Goal: Task Accomplishment & Management: Complete application form

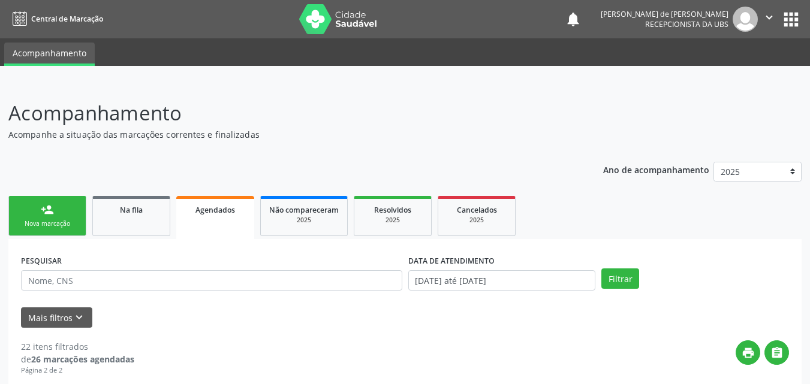
click at [49, 224] on div "Nova marcação" at bounding box center [47, 223] width 60 height 9
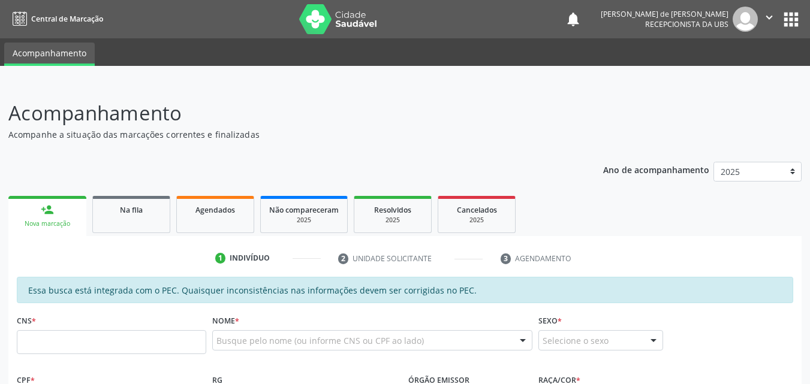
click at [49, 330] on div "CNS *" at bounding box center [111, 333] width 189 height 43
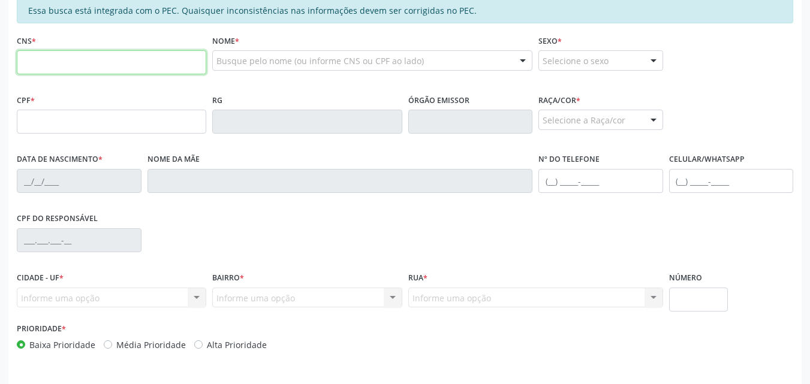
click at [52, 66] on input "text" at bounding box center [111, 62] width 189 height 24
type input "708 0098 7638 4929"
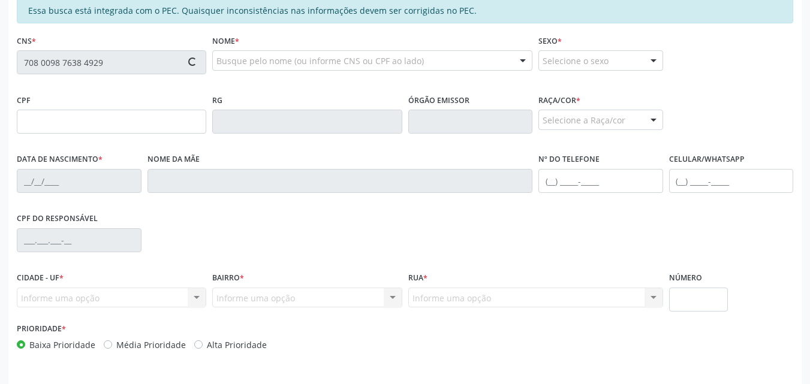
type input "686.709.664-68"
type input "10/03/1971"
type input "Maria Jose Felix da Silva"
type input "(82) 99107-5338"
type input "S/N"
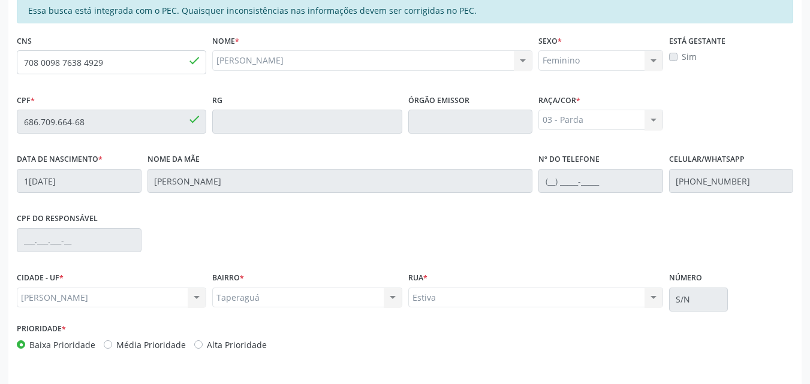
scroll to position [317, 0]
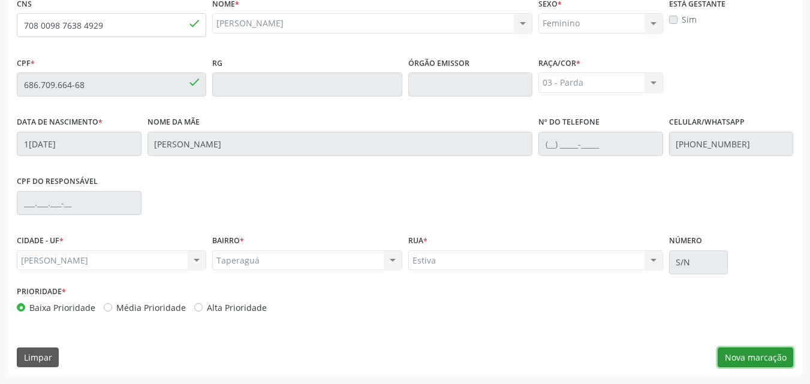
click at [772, 358] on button "Nova marcação" at bounding box center [755, 358] width 76 height 20
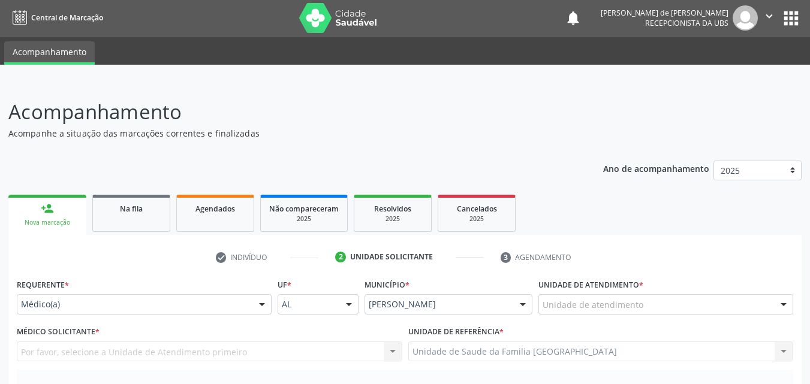
scroll to position [0, 0]
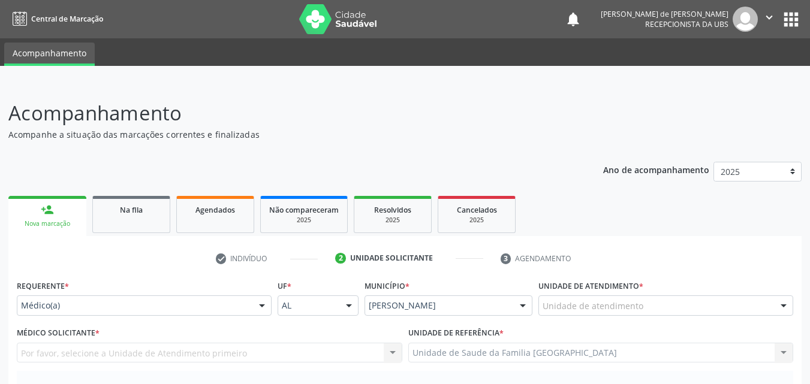
drag, startPoint x: 186, startPoint y: 301, endPoint x: 152, endPoint y: 307, distance: 34.7
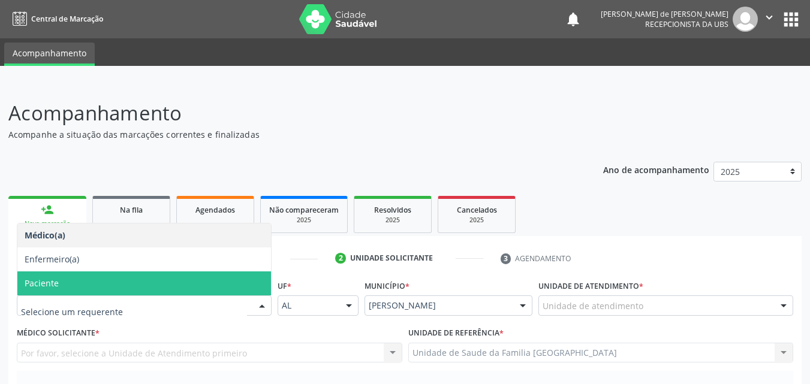
click at [45, 275] on span "Paciente" at bounding box center [144, 284] width 254 height 24
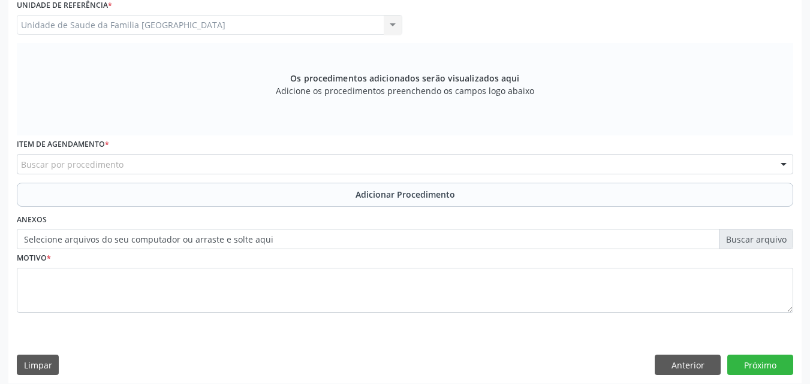
scroll to position [336, 0]
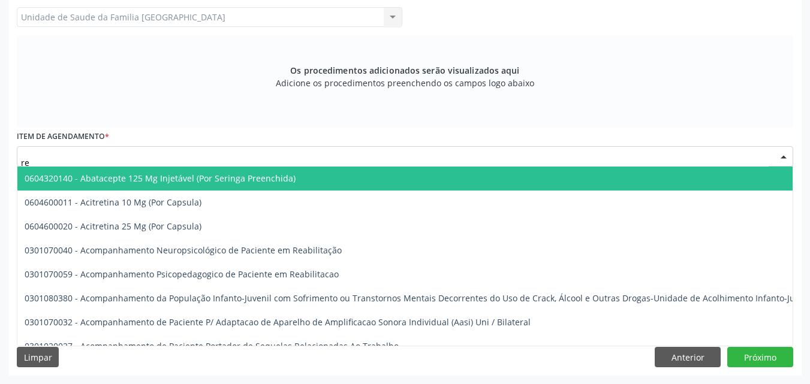
type input "r"
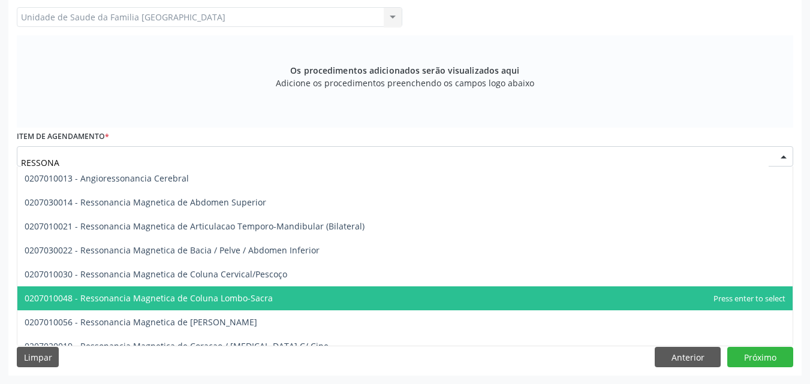
type input "RESSONAN"
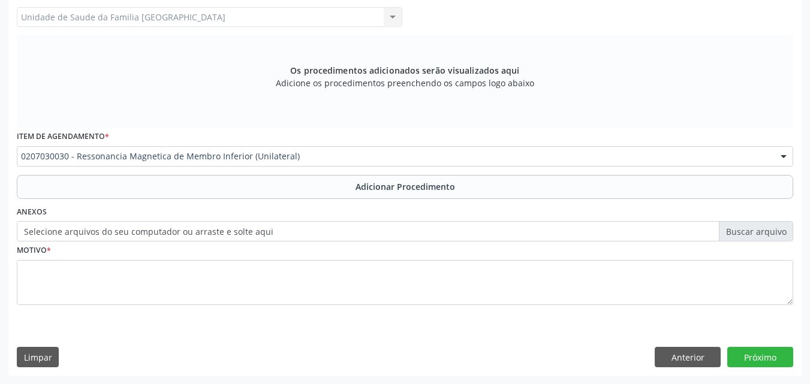
scroll to position [0, 0]
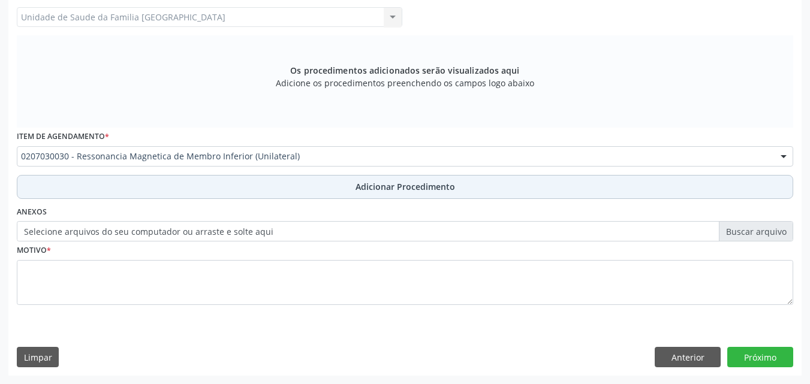
click at [123, 189] on button "Adicionar Procedimento" at bounding box center [405, 187] width 776 height 24
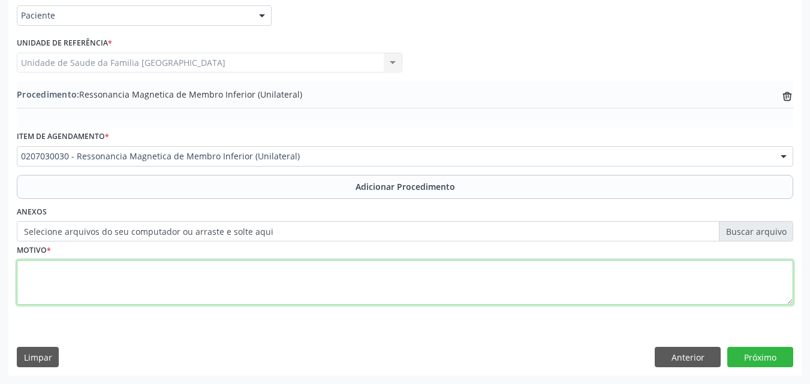
click at [87, 282] on textarea at bounding box center [405, 283] width 776 height 46
type textarea "JOELHO (UNILATERAL)."
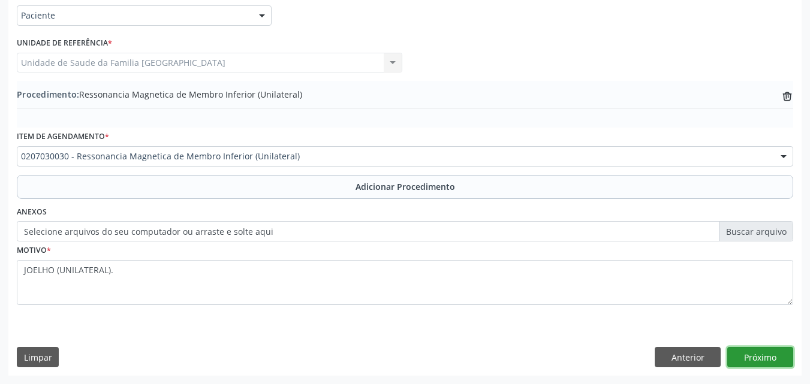
click at [758, 358] on button "Próximo" at bounding box center [760, 357] width 66 height 20
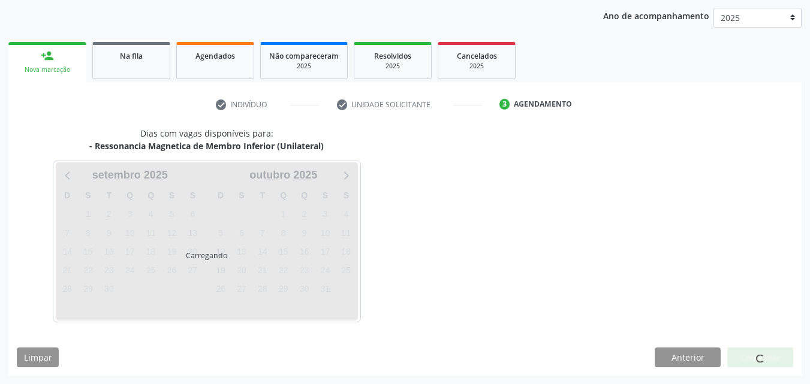
scroll to position [189, 0]
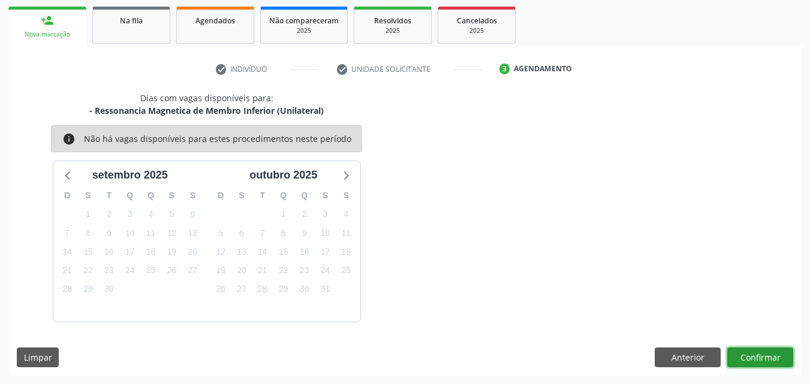
click at [758, 358] on button "Confirmar" at bounding box center [760, 358] width 66 height 20
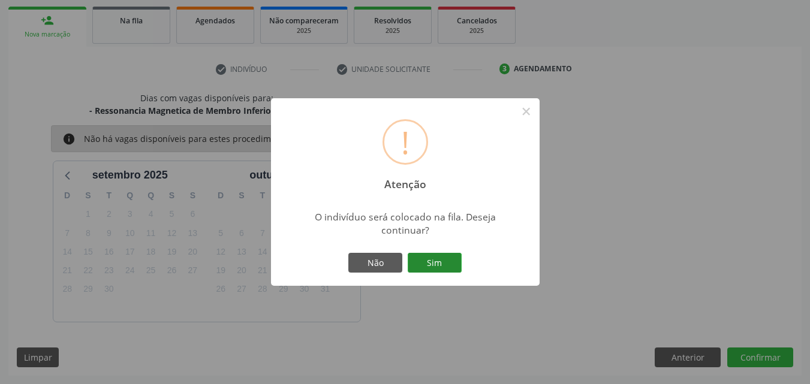
click at [440, 261] on button "Sim" at bounding box center [435, 263] width 54 height 20
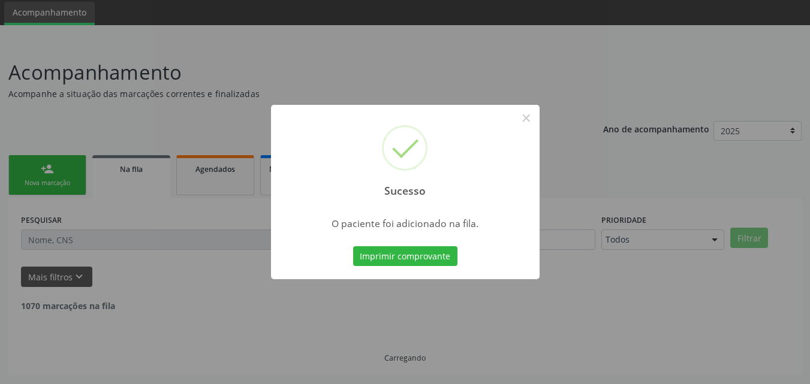
scroll to position [28, 0]
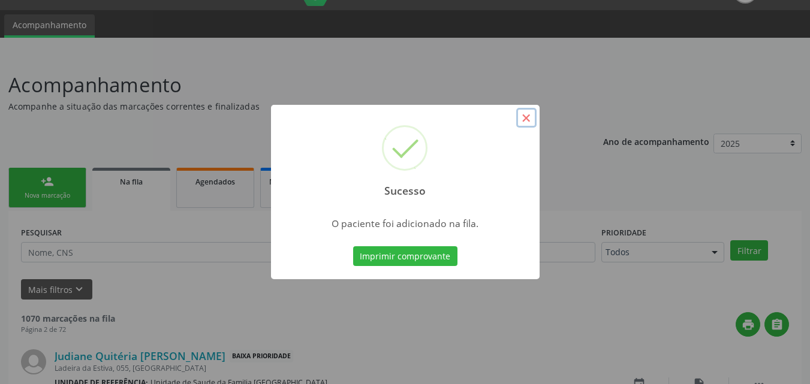
click at [532, 120] on button "×" at bounding box center [526, 118] width 20 height 20
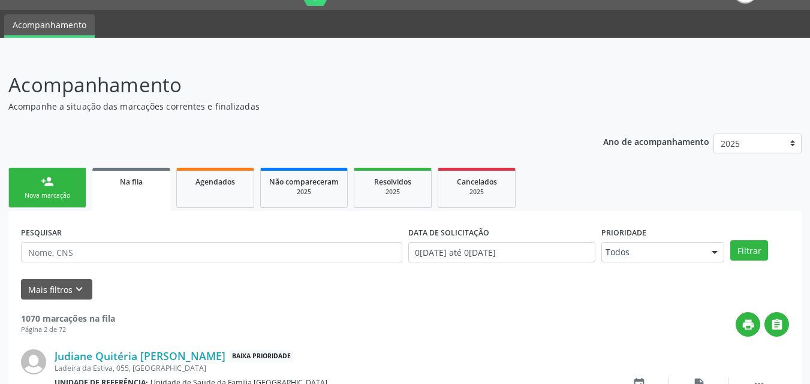
click at [43, 189] on link "person_add Nova marcação" at bounding box center [47, 188] width 78 height 40
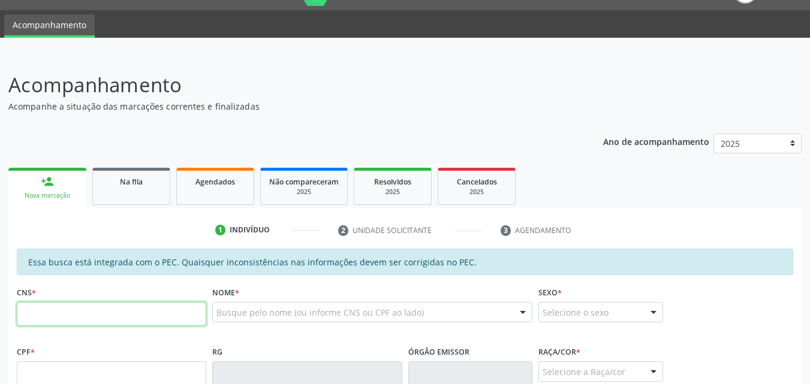
click at [38, 313] on input "text" at bounding box center [111, 314] width 189 height 24
type input "708 9037 7141 4913"
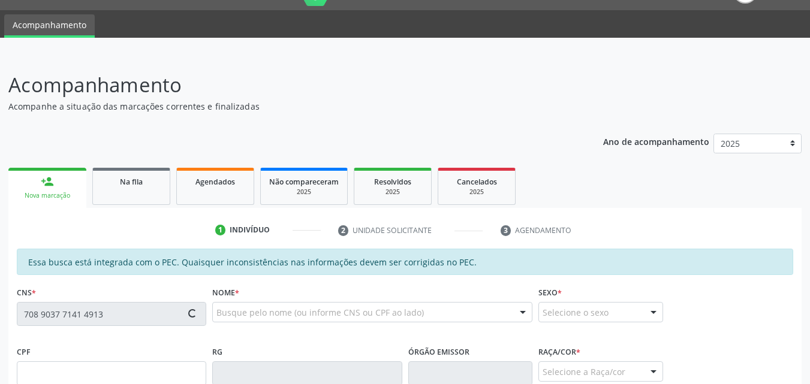
type input "27/07/1972"
type input "Maria do Carmo Silva da Costa"
type input "(82) 98840-1335"
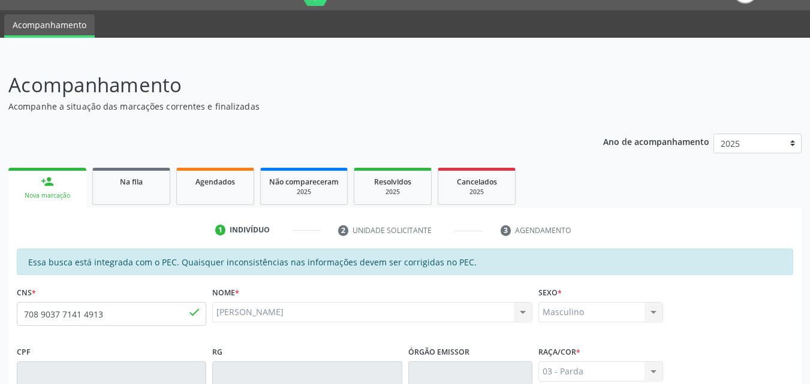
scroll to position [317, 0]
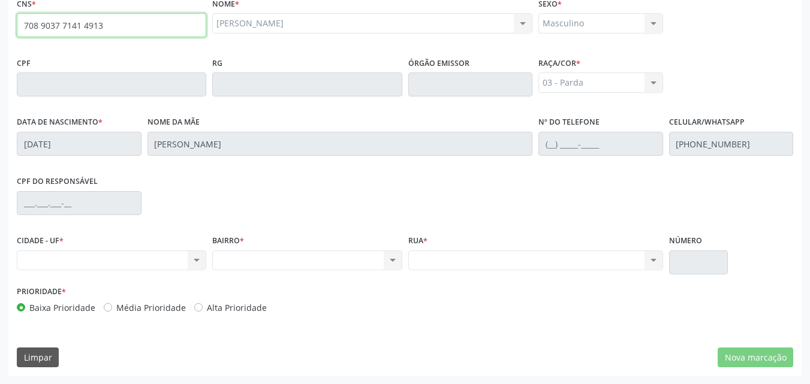
drag, startPoint x: 117, startPoint y: 31, endPoint x: 31, endPoint y: 27, distance: 86.4
click at [31, 27] on input "708 9037 7141 4913" at bounding box center [111, 25] width 189 height 24
click at [126, 29] on input "708 9037 7141 4913" at bounding box center [111, 25] width 189 height 24
drag, startPoint x: 125, startPoint y: 29, endPoint x: 11, endPoint y: 23, distance: 114.0
click at [11, 23] on div "Essa busca está integrada com o PEC. Quaisquer inconsistências nas informações …" at bounding box center [404, 168] width 793 height 416
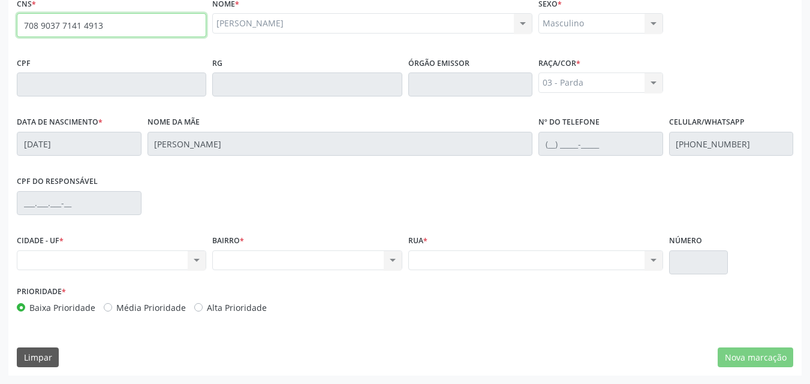
scroll to position [0, 0]
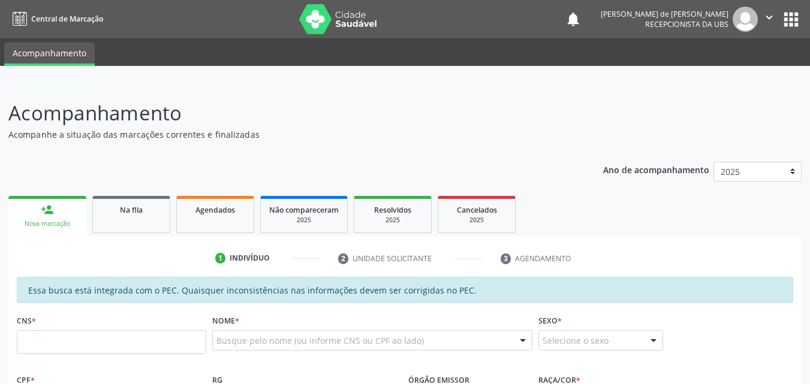
scroll to position [280, 0]
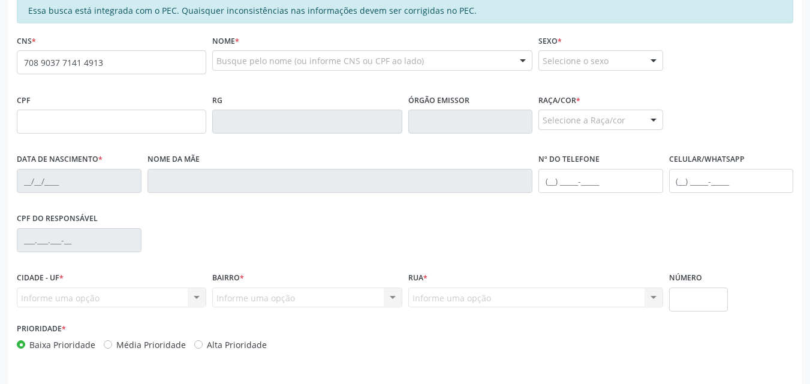
type input "708 9037 7141 4913"
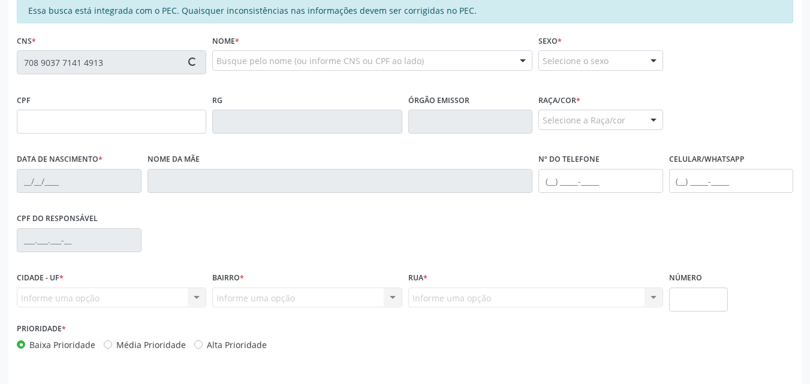
type input "[DATE]"
type input "[PERSON_NAME]"
type input "[PHONE_NUMBER]"
type input "S/N"
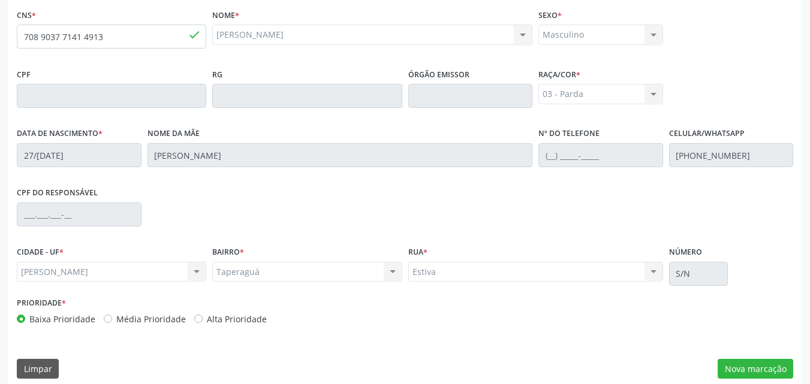
scroll to position [317, 0]
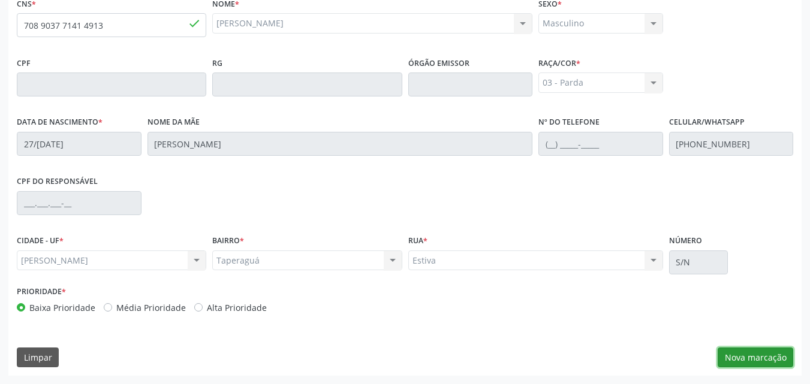
click at [741, 356] on button "Nova marcação" at bounding box center [755, 358] width 76 height 20
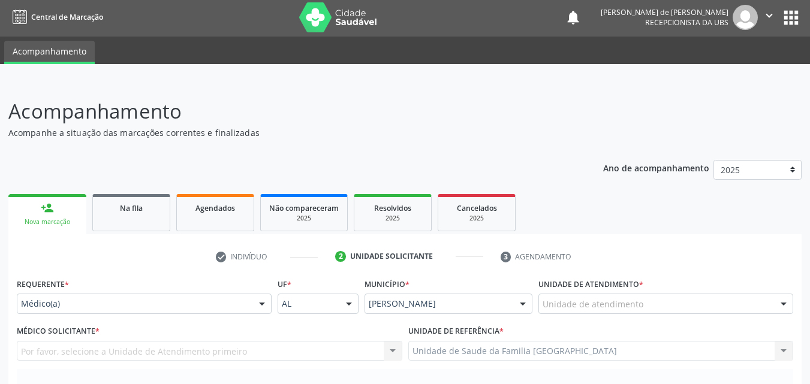
scroll to position [0, 0]
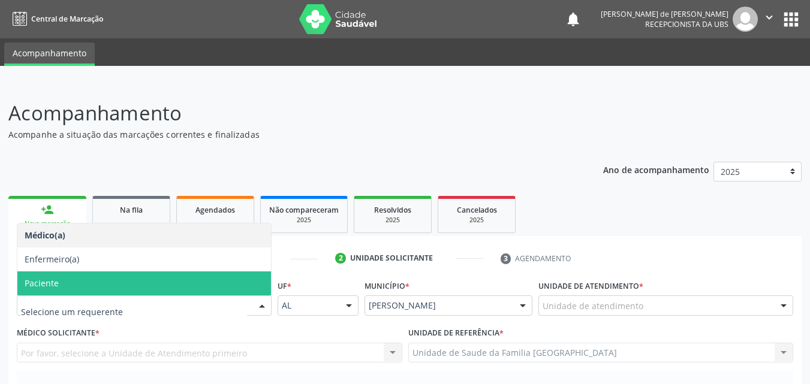
click at [58, 278] on span "Paciente" at bounding box center [42, 283] width 34 height 11
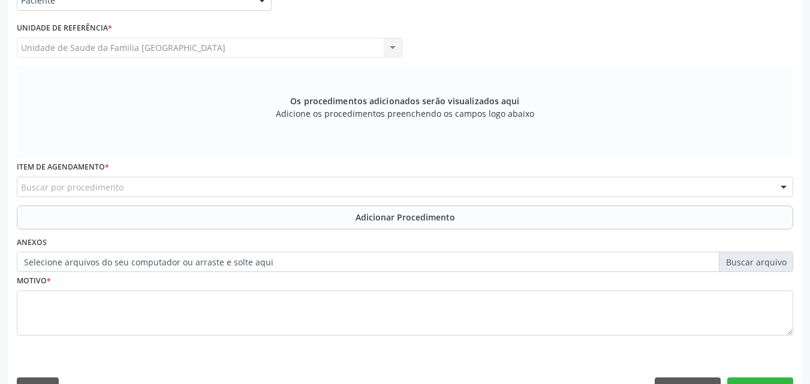
scroll to position [336, 0]
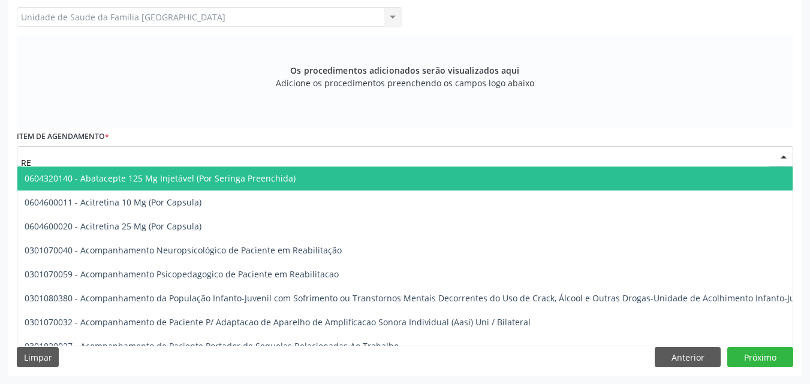
type input "R"
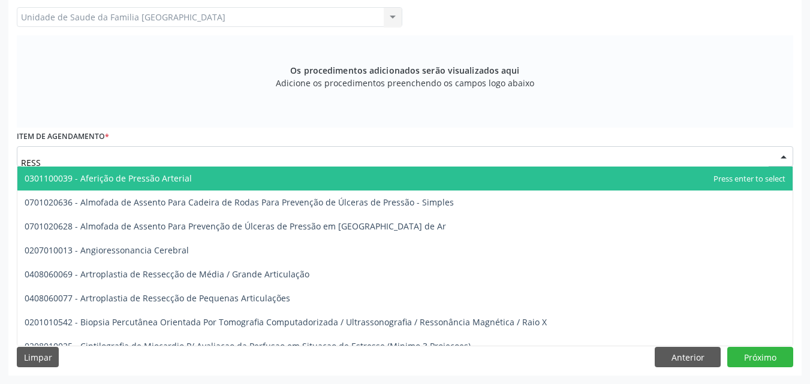
type input "RESSO"
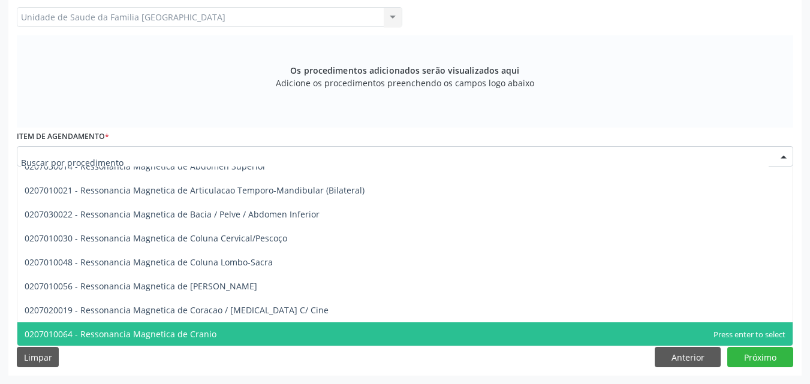
scroll to position [0, 0]
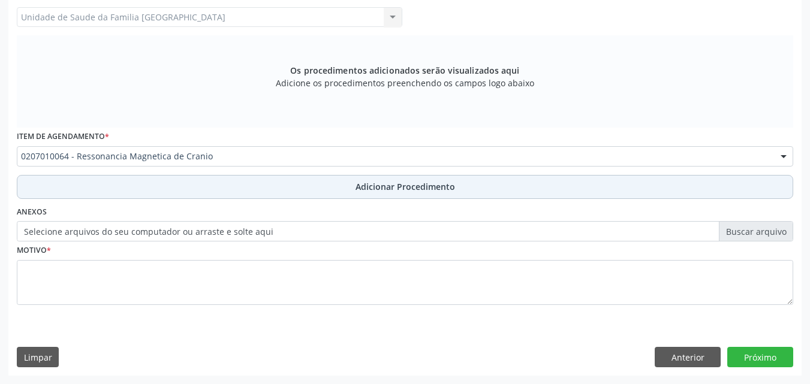
click at [100, 190] on button "Adicionar Procedimento" at bounding box center [405, 187] width 776 height 24
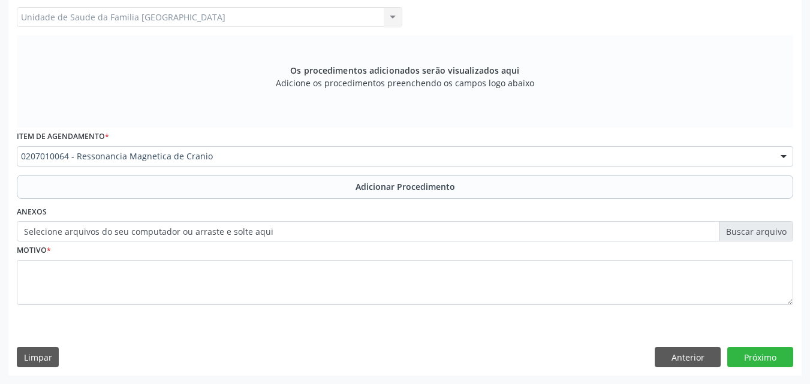
scroll to position [290, 0]
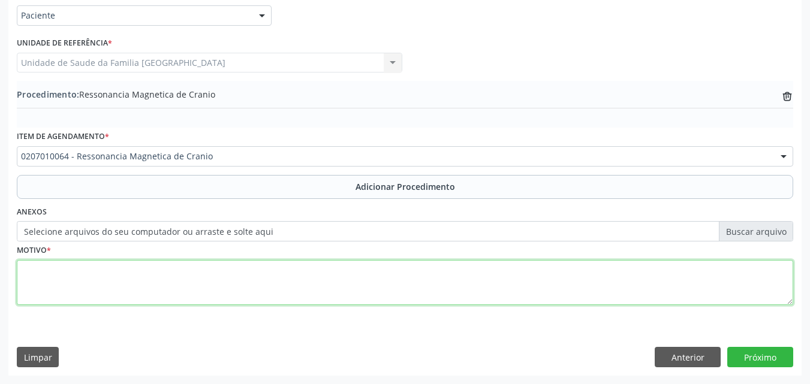
click at [88, 279] on textarea at bounding box center [405, 283] width 776 height 46
type textarea "DORES."
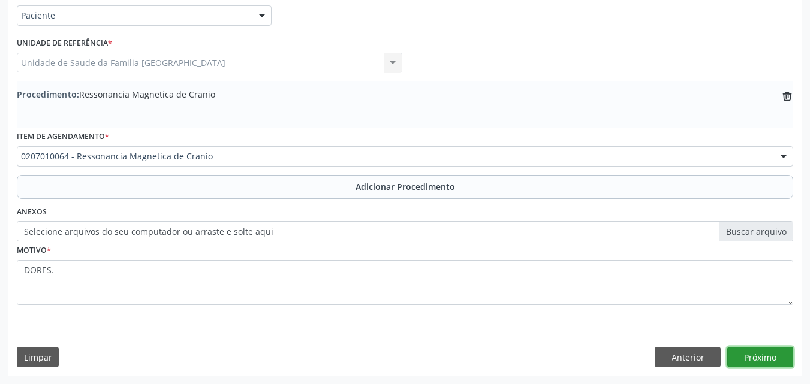
click at [752, 357] on button "Próximo" at bounding box center [760, 357] width 66 height 20
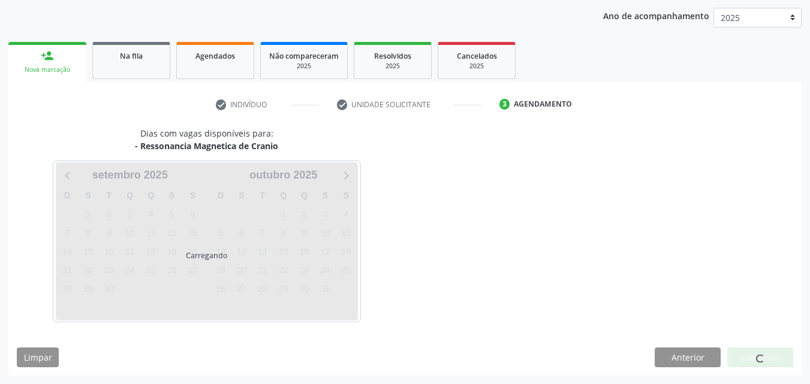
scroll to position [189, 0]
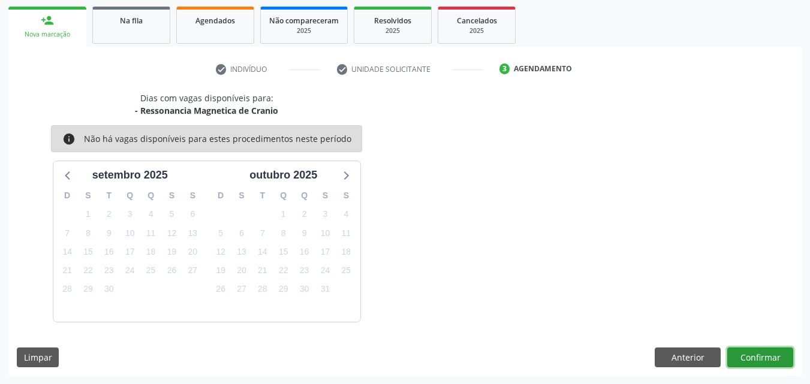
click at [752, 357] on button "Confirmar" at bounding box center [760, 358] width 66 height 20
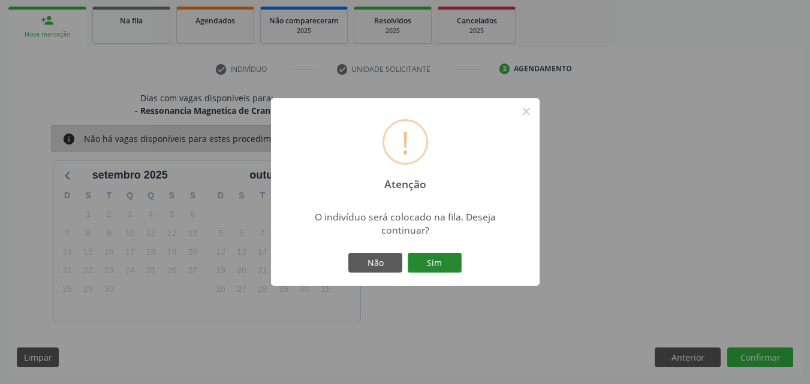
click at [439, 267] on button "Sim" at bounding box center [435, 263] width 54 height 20
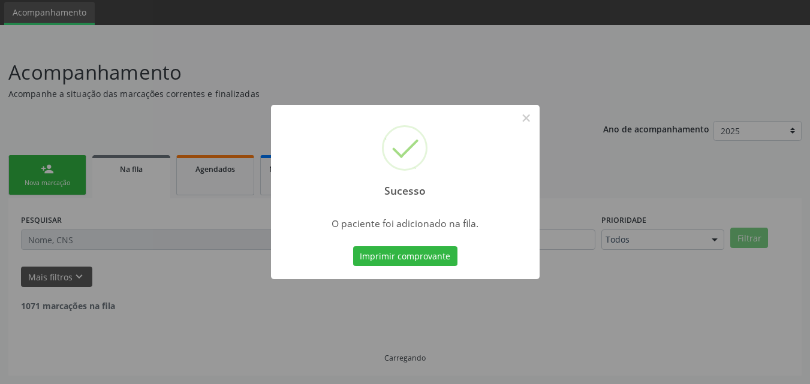
scroll to position [28, 0]
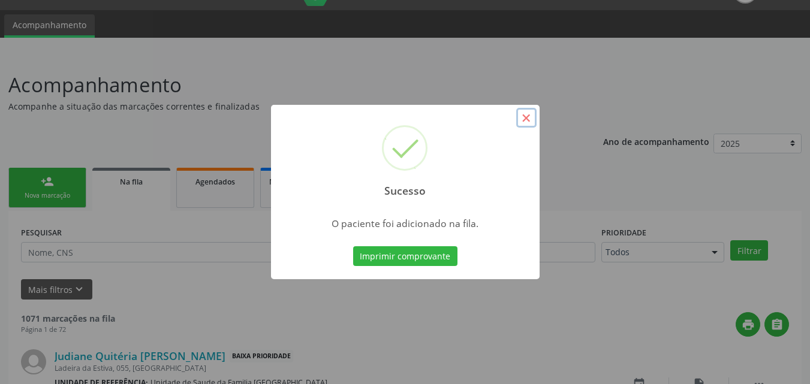
click at [523, 119] on button "×" at bounding box center [526, 118] width 20 height 20
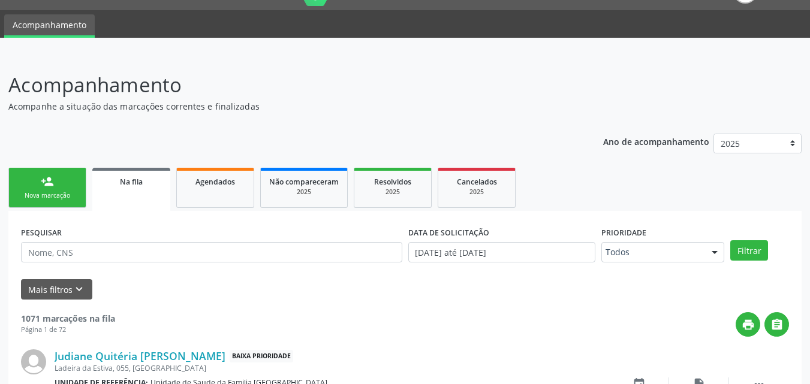
click at [58, 192] on div "Nova marcação" at bounding box center [47, 195] width 60 height 9
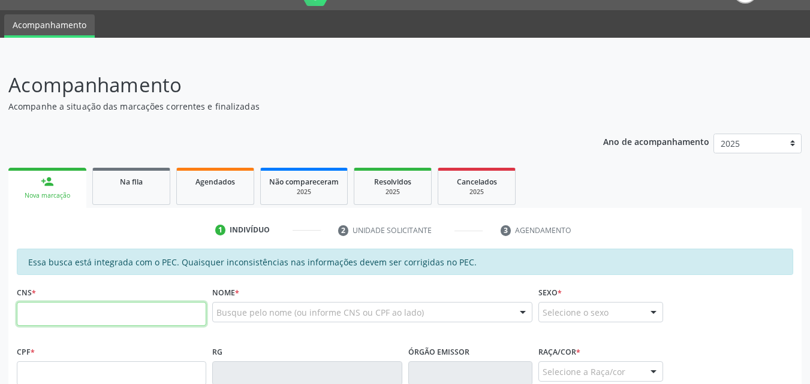
click at [37, 318] on input "text" at bounding box center [111, 314] width 189 height 24
type input "700 0083 7646 2908"
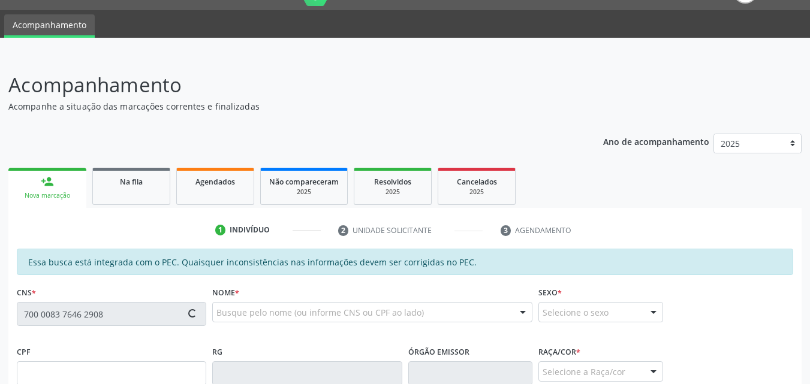
type input "057.721.534-55"
type input "08/10/1950"
type input "Maria Augusta da Conceição"
type input "(82) 99926-3856"
type input "S/N"
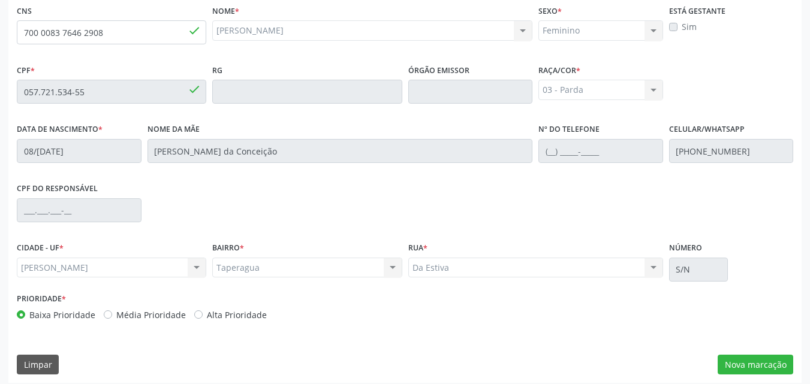
scroll to position [317, 0]
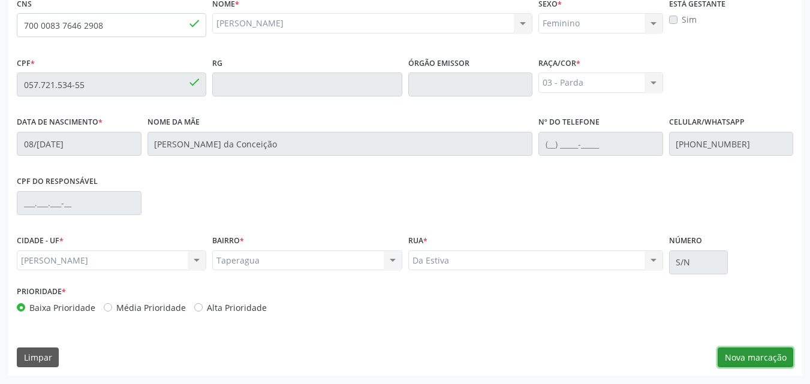
click at [739, 358] on button "Nova marcação" at bounding box center [755, 358] width 76 height 20
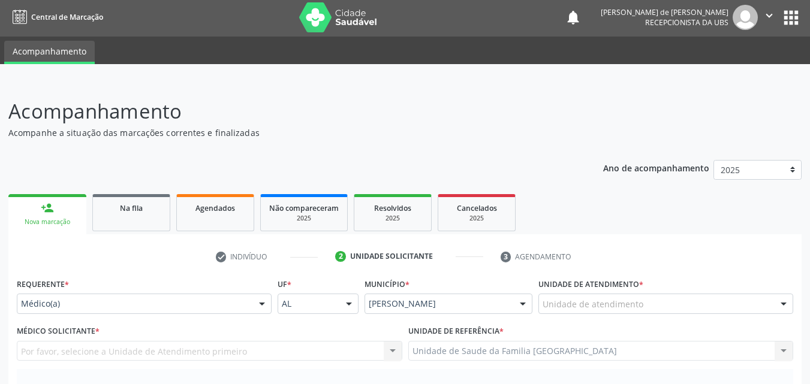
scroll to position [0, 0]
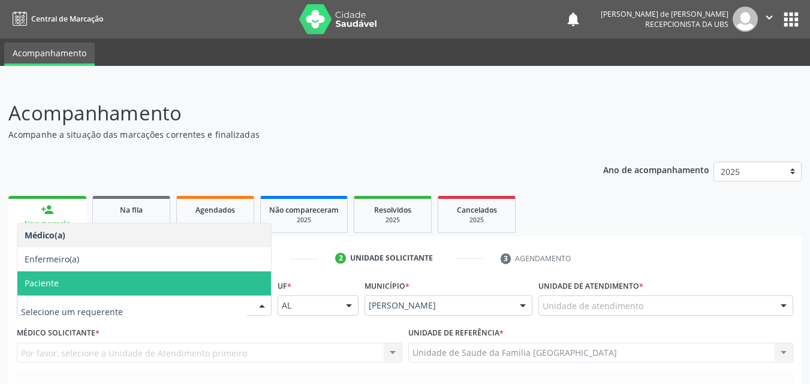
click at [56, 284] on span "Paciente" at bounding box center [42, 283] width 34 height 11
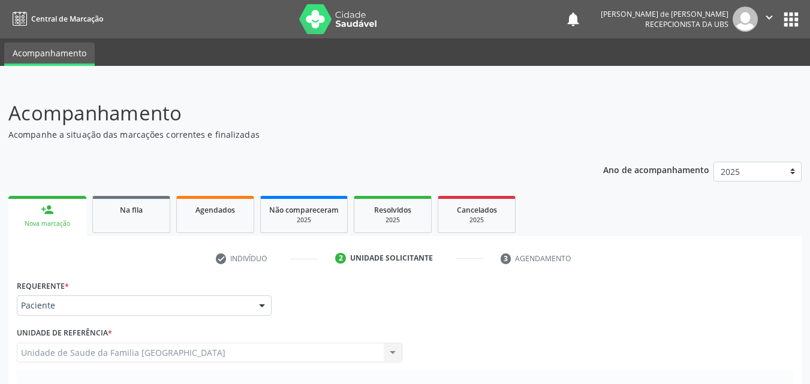
scroll to position [280, 0]
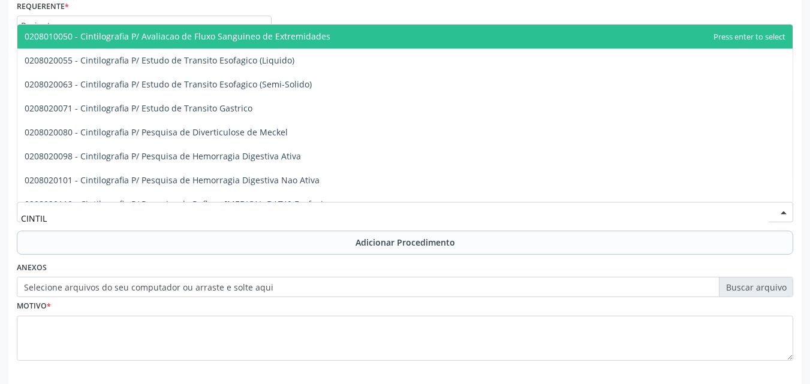
type input "CINTILO"
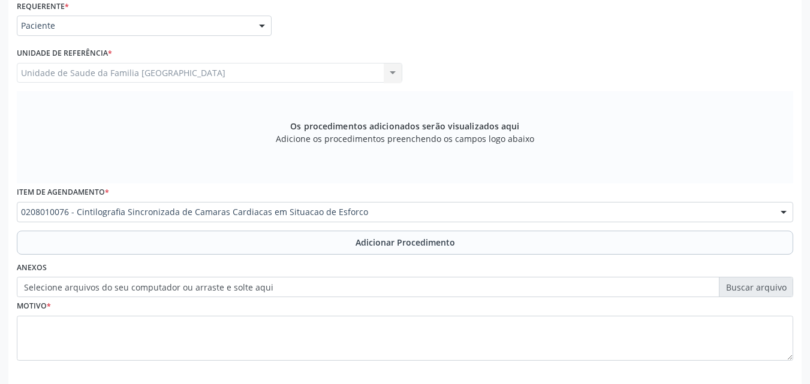
scroll to position [0, 0]
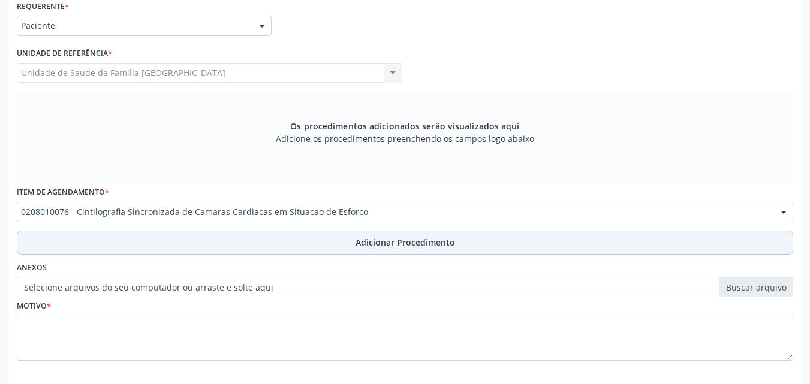
click at [132, 238] on button "Adicionar Procedimento" at bounding box center [405, 243] width 776 height 24
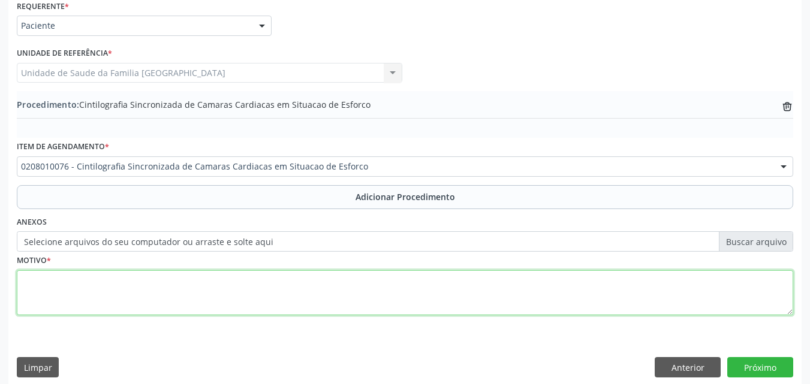
click at [143, 288] on textarea at bounding box center [405, 293] width 776 height 46
type textarea "DORES."
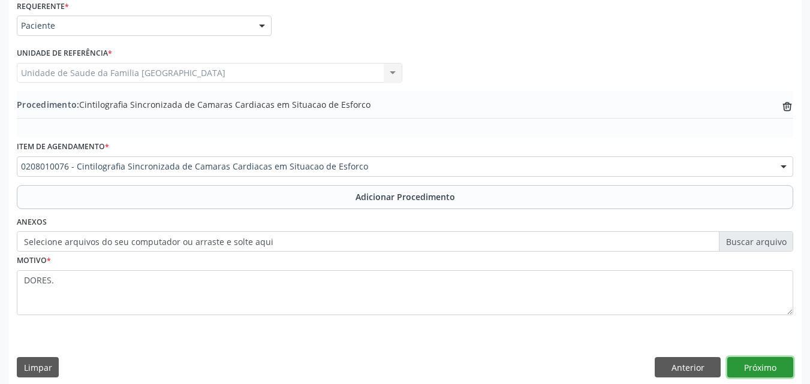
click at [738, 366] on button "Próximo" at bounding box center [760, 367] width 66 height 20
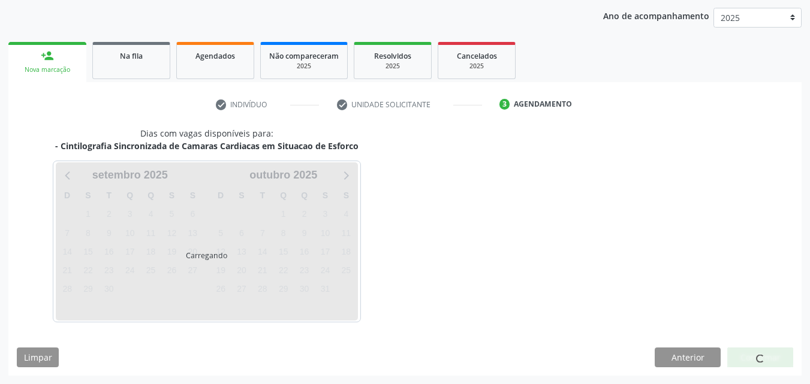
scroll to position [189, 0]
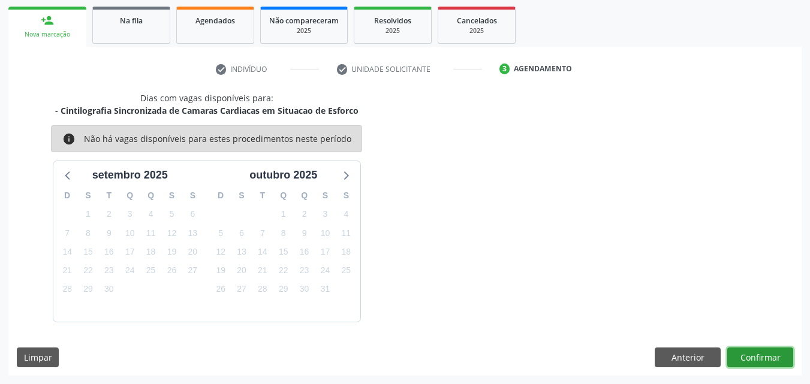
click at [752, 361] on button "Confirmar" at bounding box center [760, 358] width 66 height 20
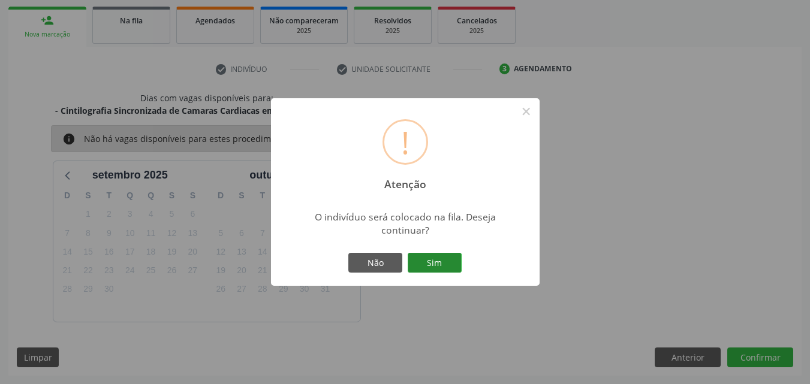
click at [418, 266] on button "Sim" at bounding box center [435, 263] width 54 height 20
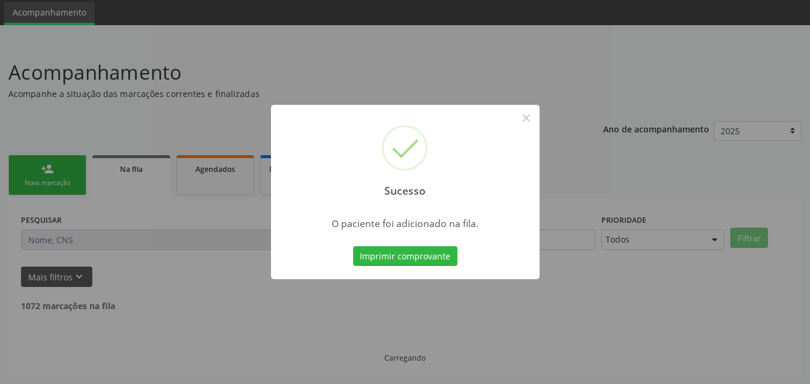
scroll to position [28, 0]
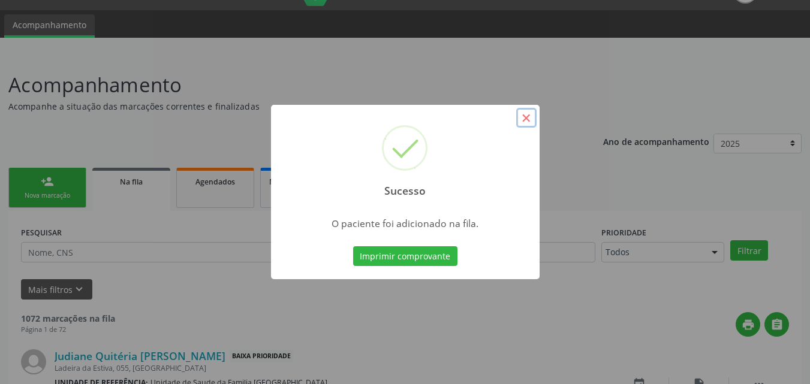
click at [526, 118] on button "×" at bounding box center [526, 118] width 20 height 20
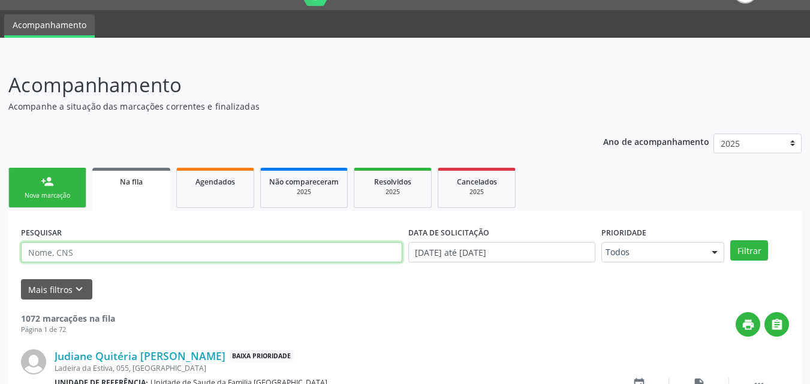
click at [92, 251] on input "text" at bounding box center [211, 252] width 381 height 20
type input "700008376462908"
click at [730, 240] on button "Filtrar" at bounding box center [749, 250] width 38 height 20
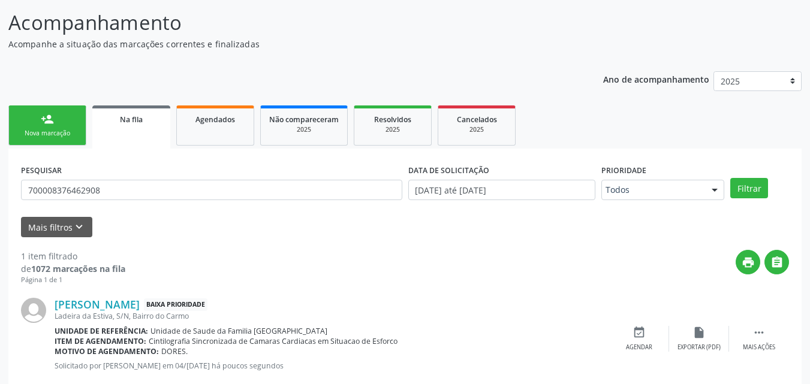
scroll to position [119, 0]
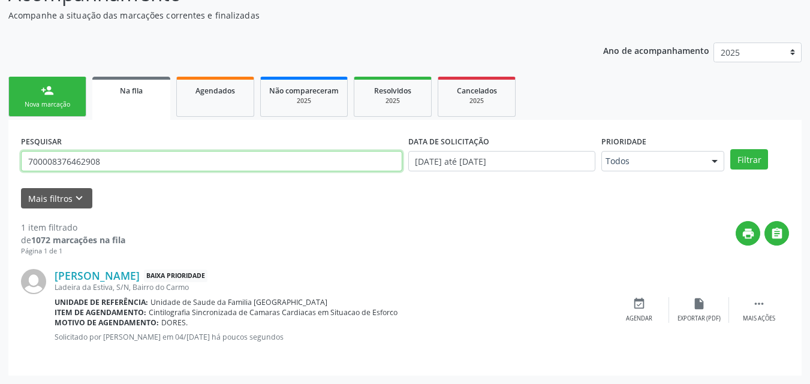
drag, startPoint x: 34, startPoint y: 160, endPoint x: 100, endPoint y: 162, distance: 66.6
click at [100, 162] on input "700008376462908" at bounding box center [211, 161] width 381 height 20
click at [49, 102] on div "Nova marcação" at bounding box center [47, 104] width 60 height 9
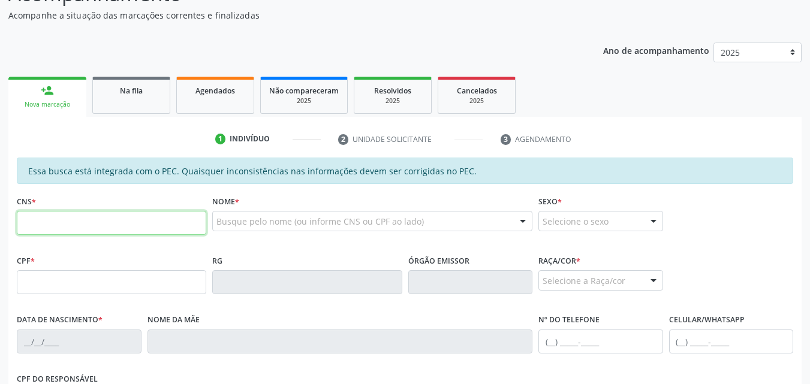
click at [79, 230] on input "text" at bounding box center [111, 223] width 189 height 24
paste input "700 0083 7646 2908"
type input "700 0083 7646 2908"
type input "057.721.534-55"
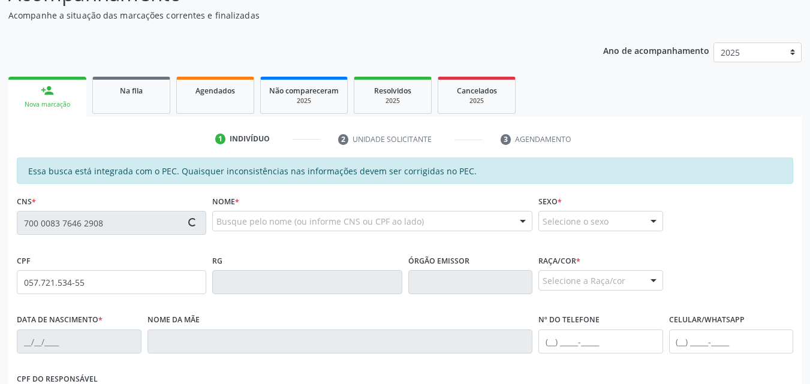
type input "08/10/1950"
type input "Maria Augusta da Conceição"
type input "(82) 99926-3856"
type input "S/N"
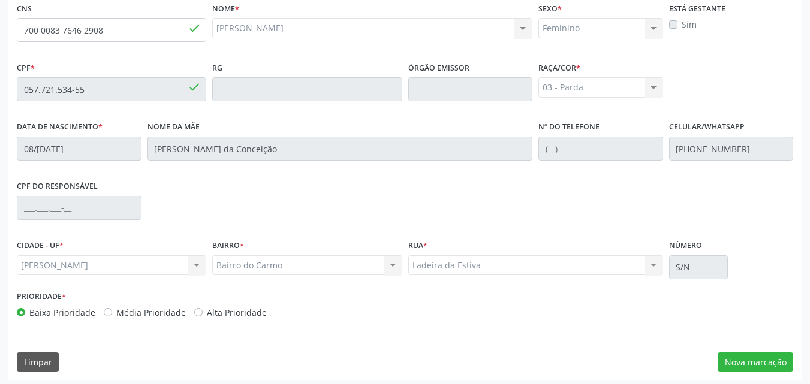
scroll to position [317, 0]
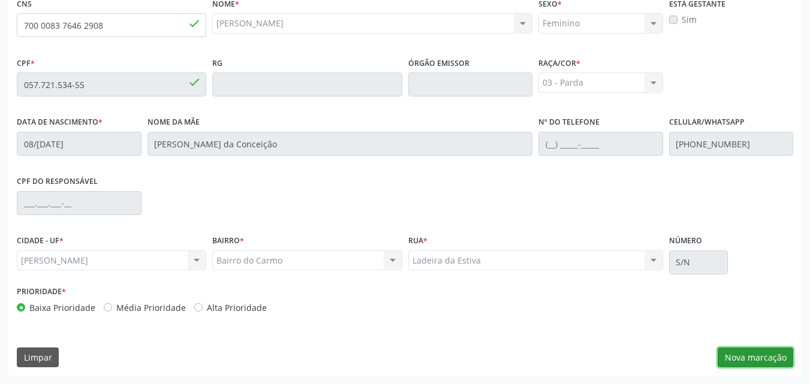
click at [728, 351] on button "Nova marcação" at bounding box center [755, 358] width 76 height 20
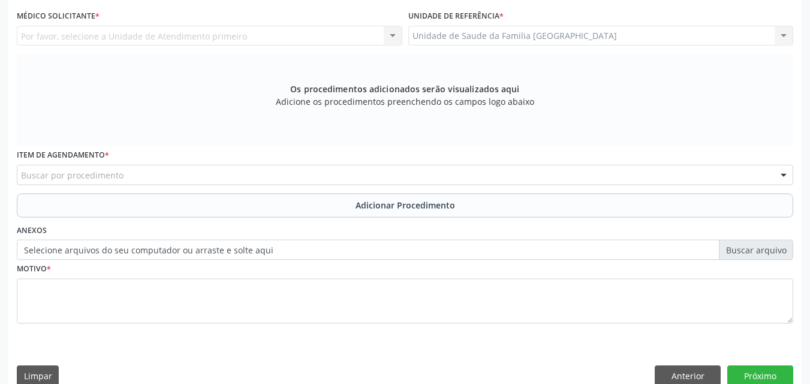
scroll to position [37, 0]
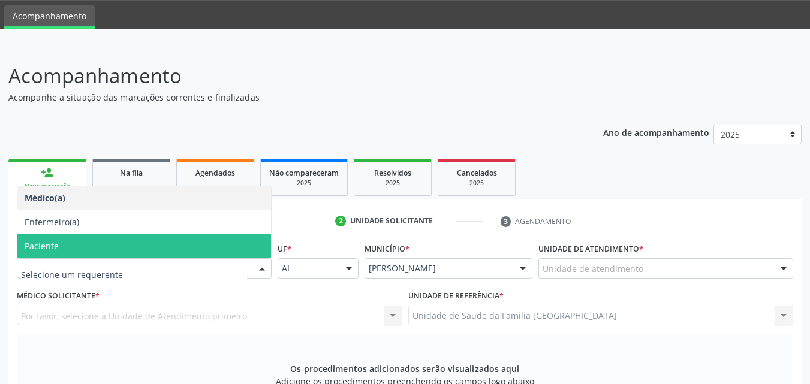
click at [70, 237] on span "Paciente" at bounding box center [144, 246] width 254 height 24
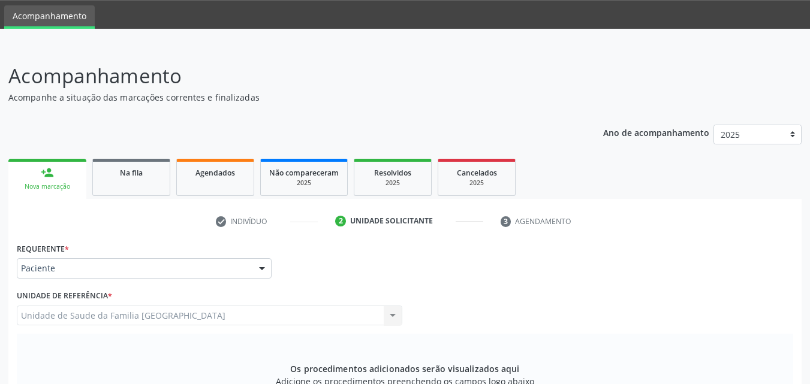
scroll to position [336, 0]
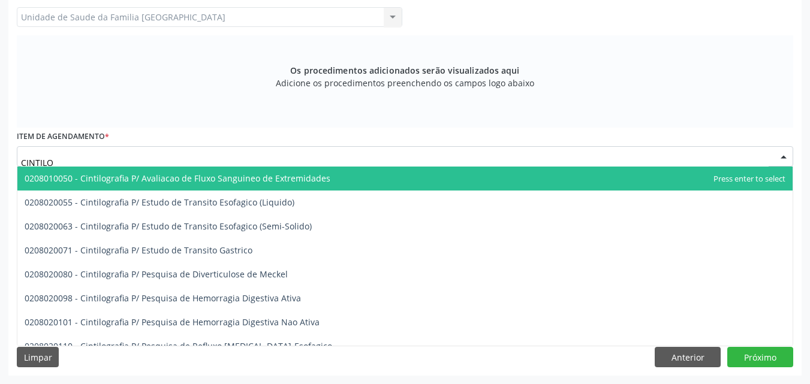
type input "CINTILOG"
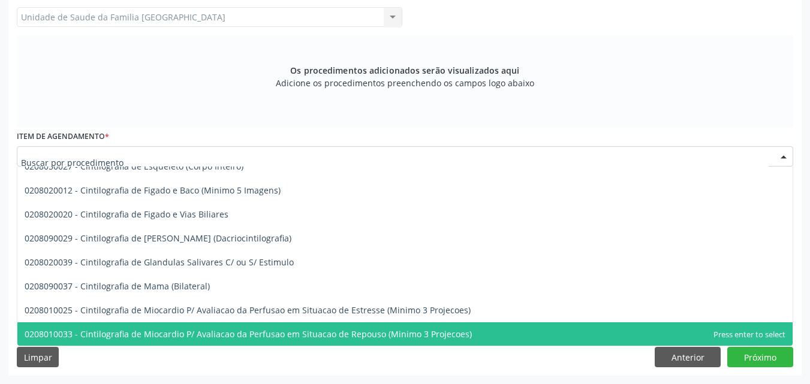
scroll to position [0, 0]
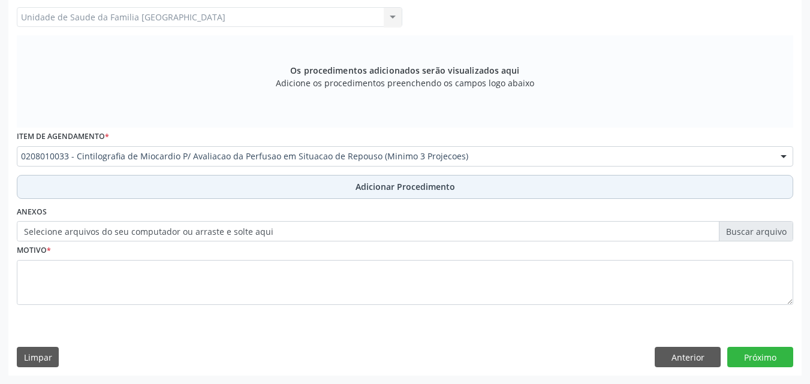
click at [52, 188] on button "Adicionar Procedimento" at bounding box center [405, 187] width 776 height 24
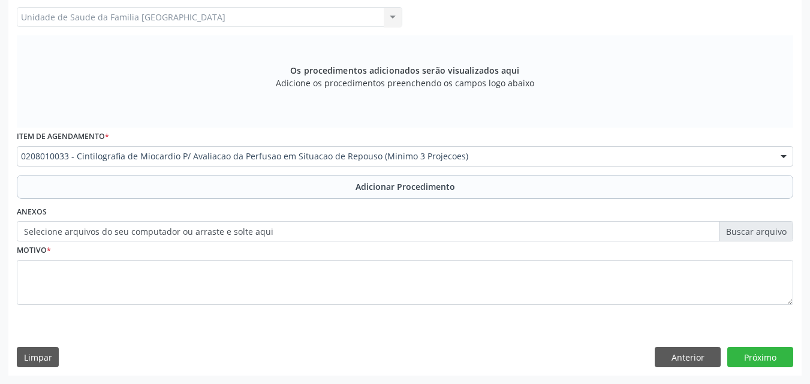
scroll to position [290, 0]
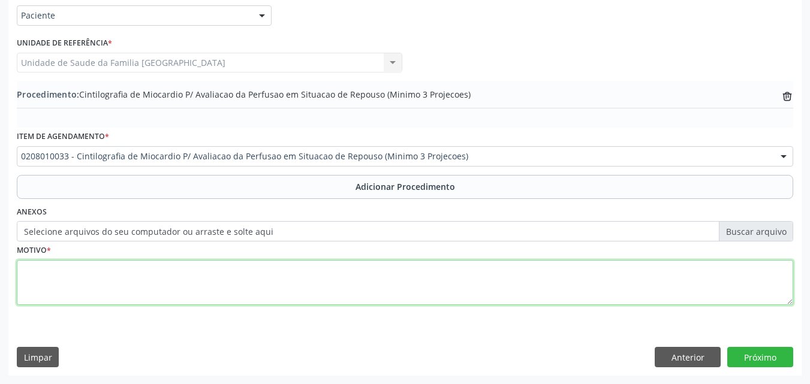
click at [47, 263] on textarea at bounding box center [405, 283] width 776 height 46
type textarea "DORES."
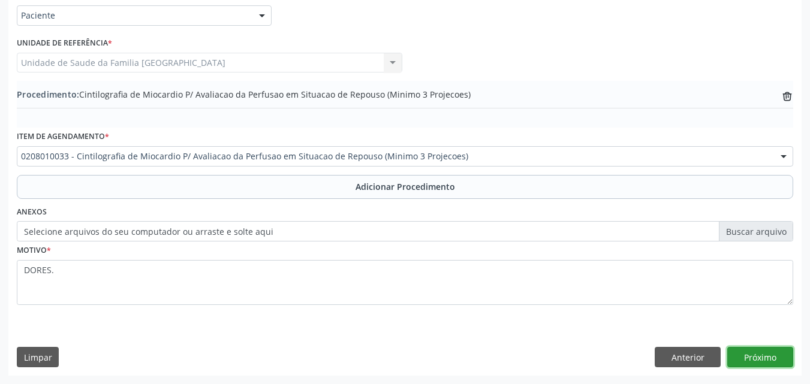
click at [753, 363] on button "Próximo" at bounding box center [760, 357] width 66 height 20
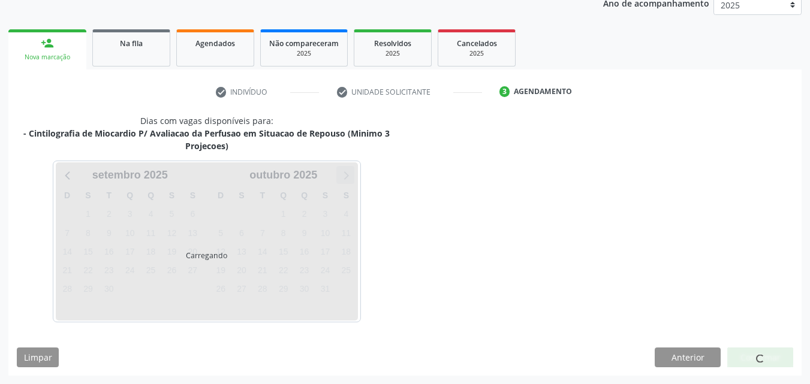
scroll to position [202, 0]
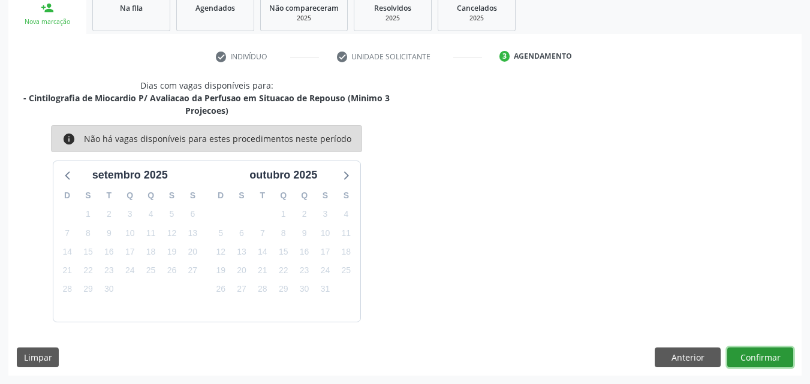
click at [772, 357] on button "Confirmar" at bounding box center [760, 358] width 66 height 20
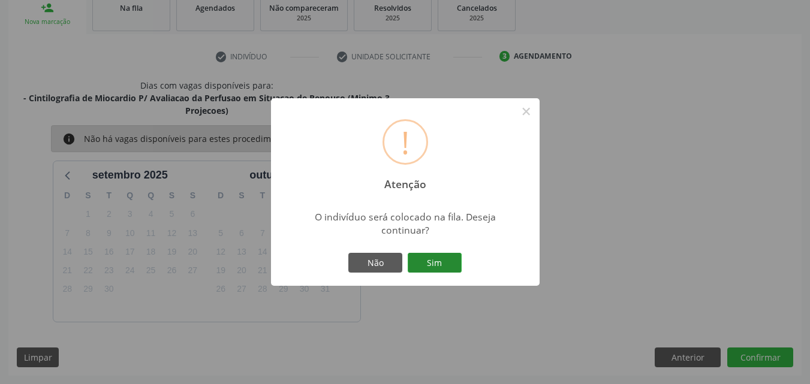
click at [432, 266] on button "Sim" at bounding box center [435, 263] width 54 height 20
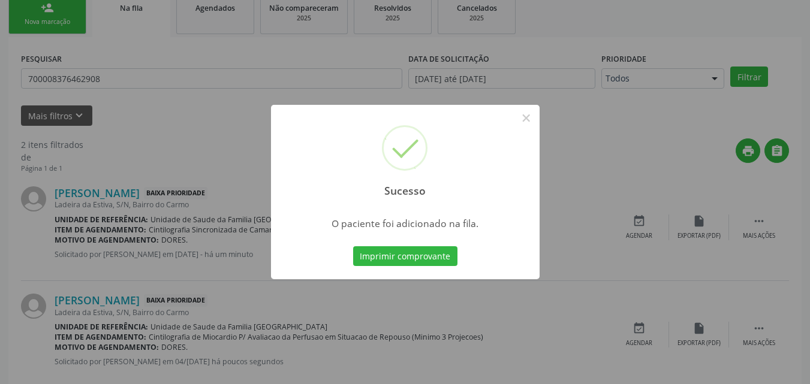
scroll to position [28, 0]
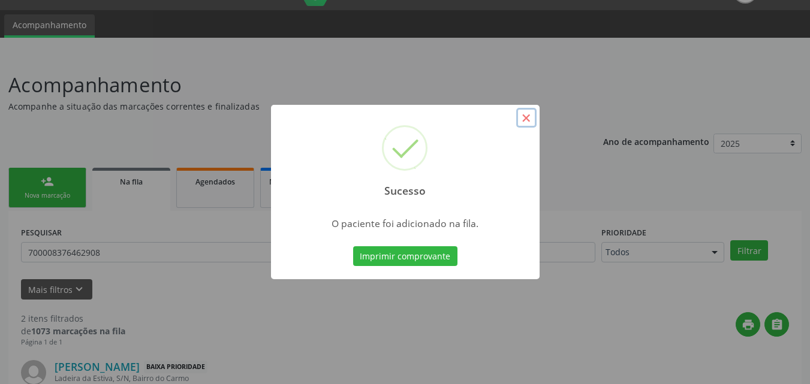
click at [526, 115] on button "×" at bounding box center [526, 118] width 20 height 20
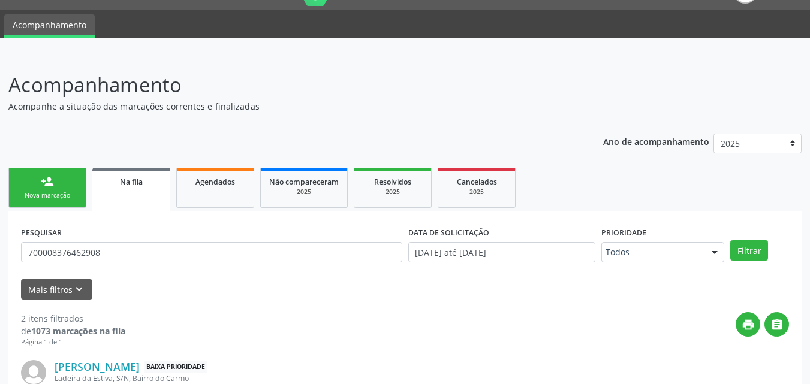
click at [40, 200] on div "Nova marcação" at bounding box center [47, 195] width 60 height 9
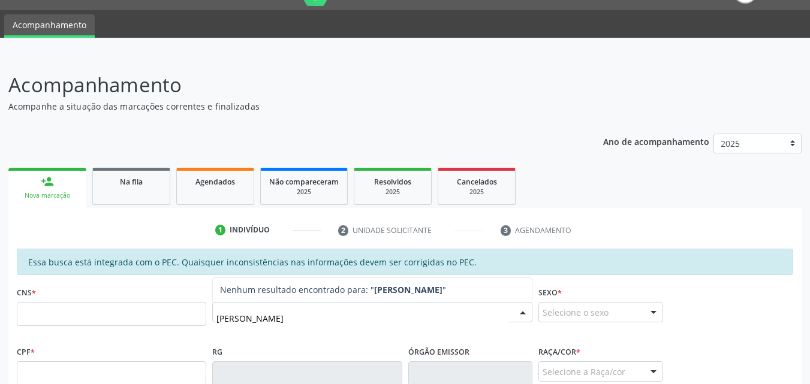
type input "JOANA D"
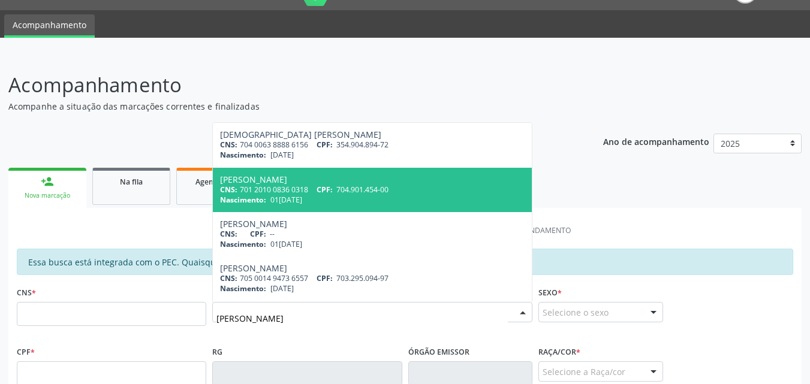
click at [312, 201] on div "Nascimento: 01/01/1992" at bounding box center [372, 200] width 304 height 10
type input "701 2010 0836 0318"
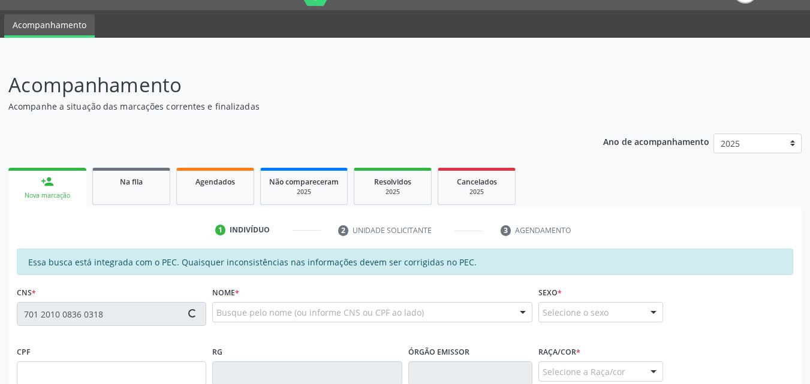
type input "704.901.454-00"
type input "01/01/1992"
type input "Carmelita Maria da Conceicao"
type input "(82) 99313-7814"
type input "S/N"
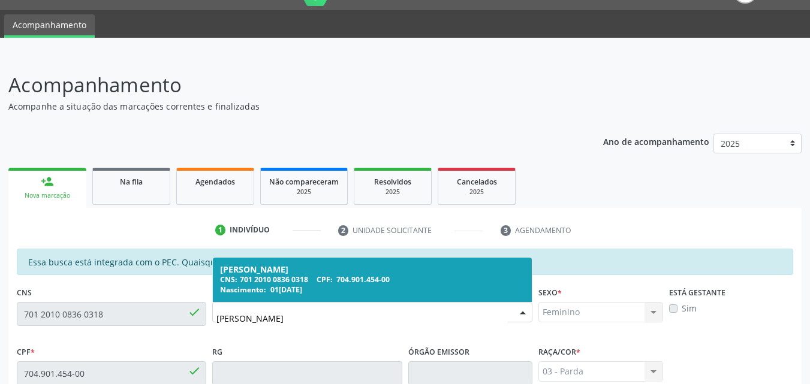
type input "JOANA D"
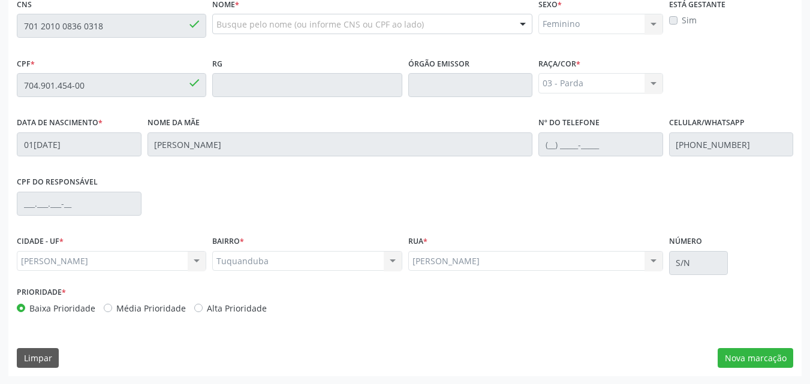
scroll to position [317, 0]
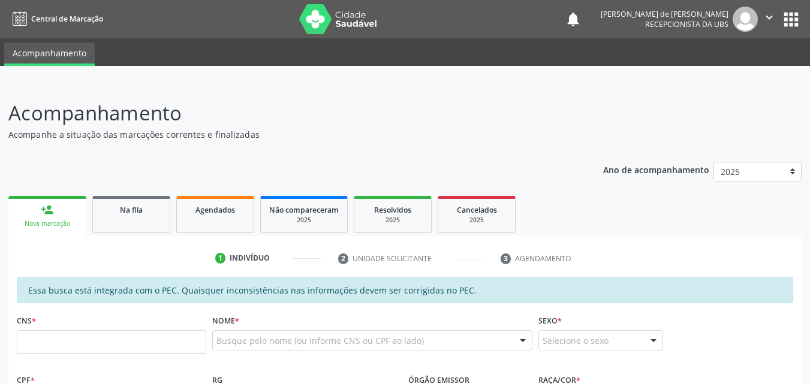
scroll to position [280, 0]
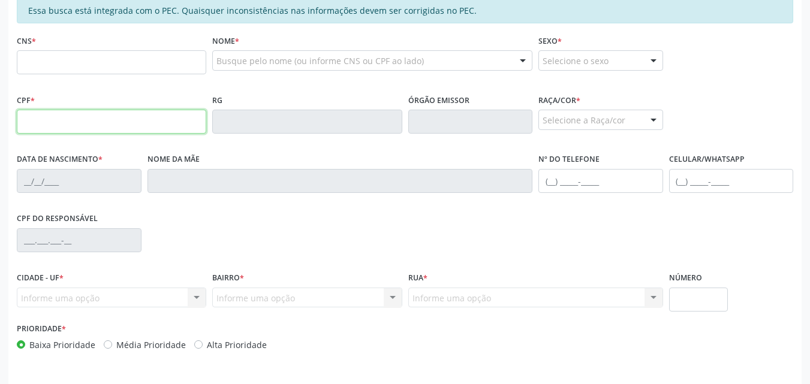
click at [35, 115] on input "text" at bounding box center [111, 122] width 189 height 24
type input "431.263.754-72"
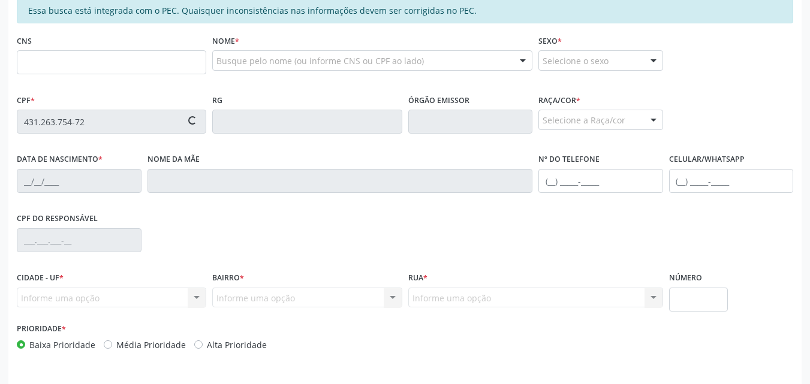
type input "706 4061 4417 3684"
type input "13/08/1963"
type input "Dociula Cerqueira de Lima"
type input "(82) 99954-2175"
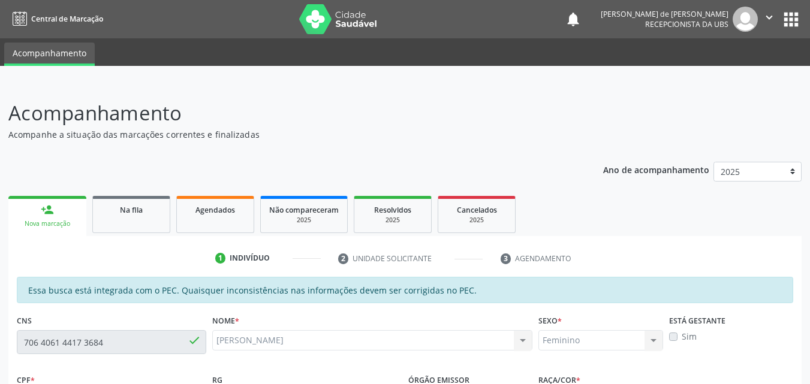
scroll to position [317, 0]
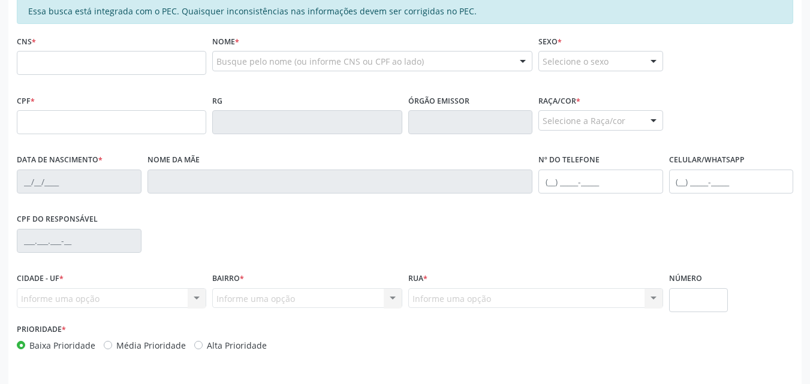
scroll to position [280, 0]
click at [32, 61] on input "text" at bounding box center [111, 62] width 189 height 24
type input "706 4061 4417 3684"
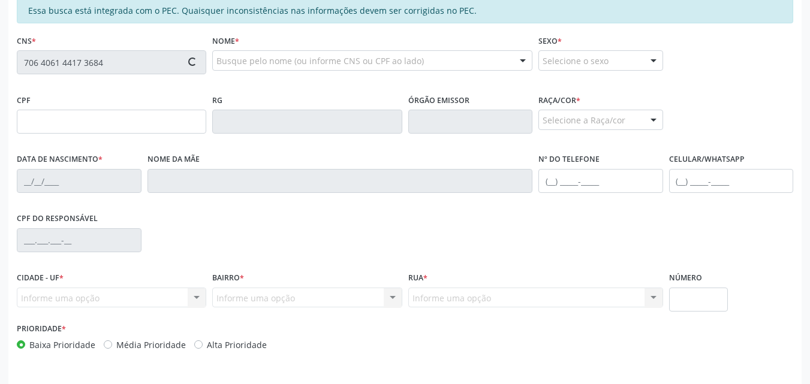
type input "431.263.754-72"
type input "13[DATE]"
type input "[PERSON_NAME]"
type input "[PHONE_NUMBER]"
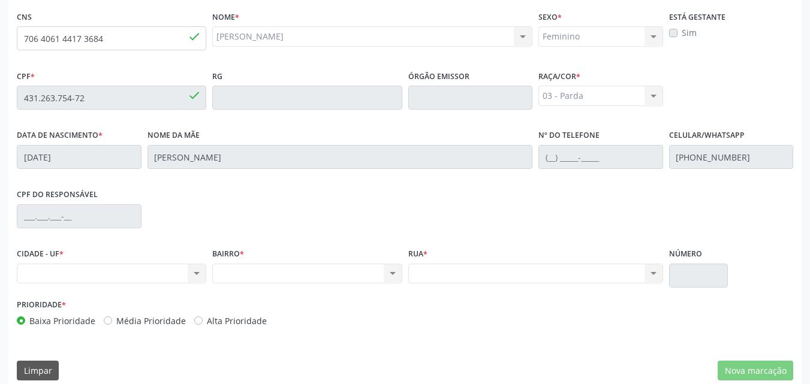
scroll to position [317, 0]
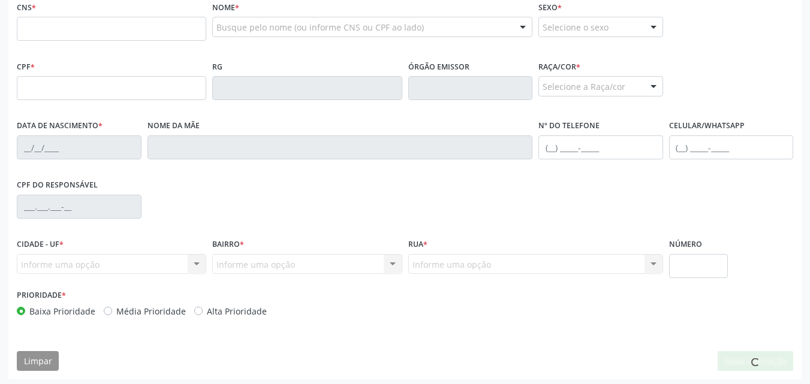
scroll to position [317, 0]
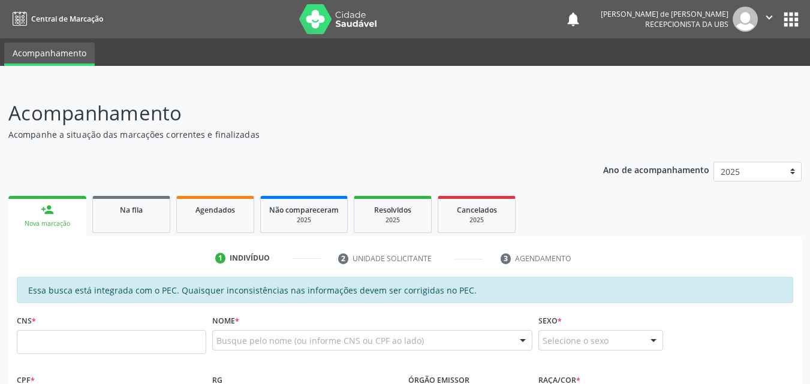
scroll to position [280, 0]
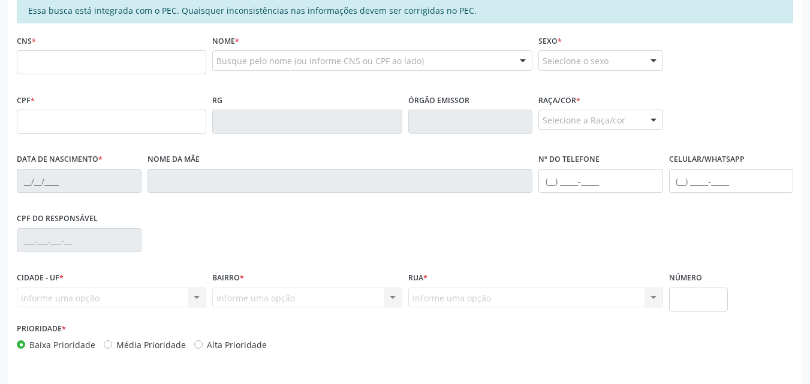
click at [41, 59] on input "text" at bounding box center [111, 62] width 189 height 24
type input "706 4061 4417 3684"
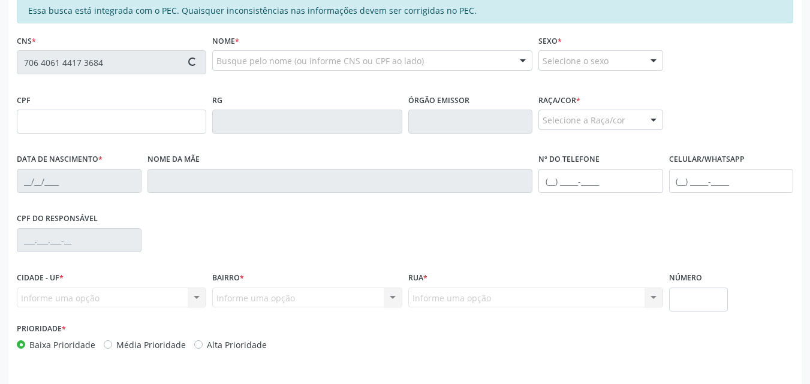
type input "431.263.754-72"
type input "13[DATE]"
type input "[PERSON_NAME]"
type input "[PHONE_NUMBER]"
type input "S/N"
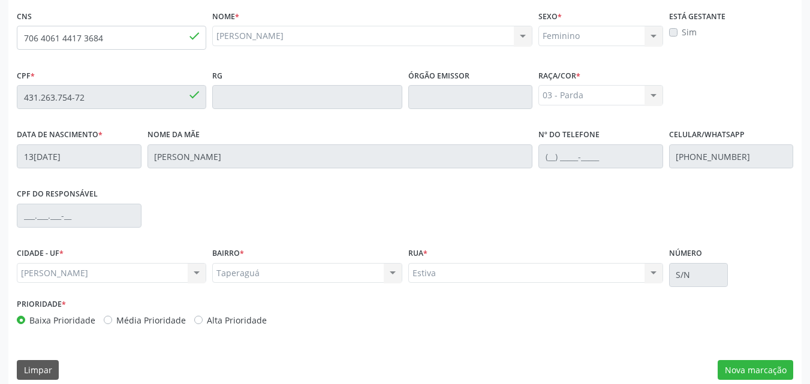
scroll to position [317, 0]
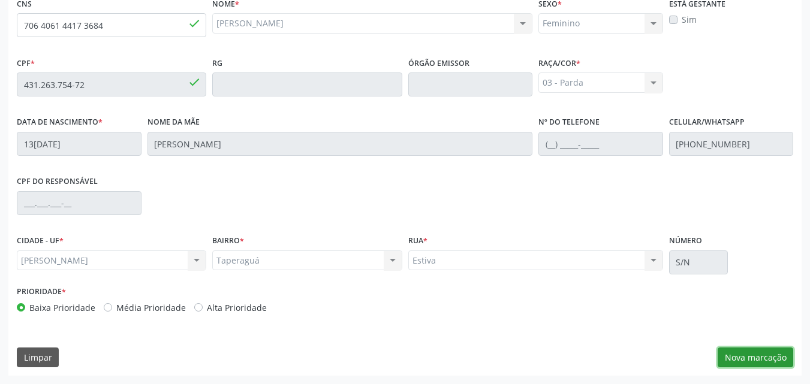
click at [746, 358] on button "Nova marcação" at bounding box center [755, 358] width 76 height 20
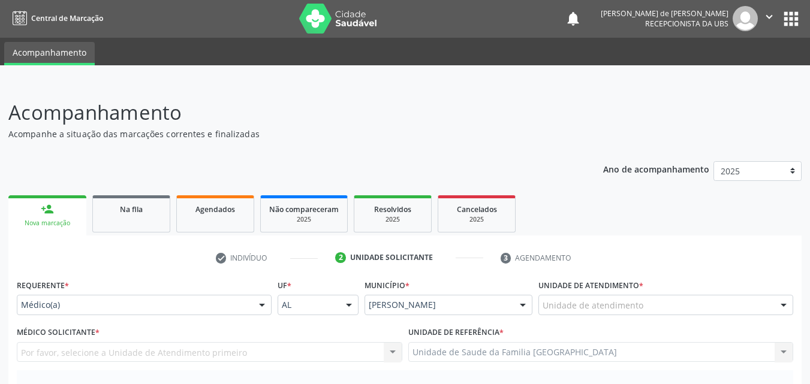
scroll to position [0, 0]
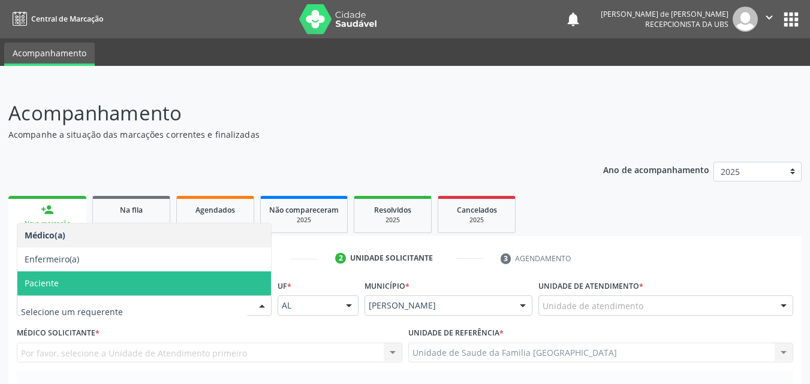
click at [57, 285] on span "Paciente" at bounding box center [42, 283] width 34 height 11
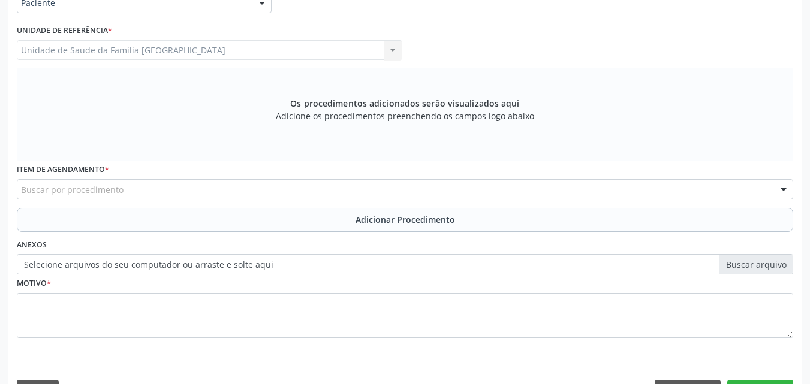
scroll to position [336, 0]
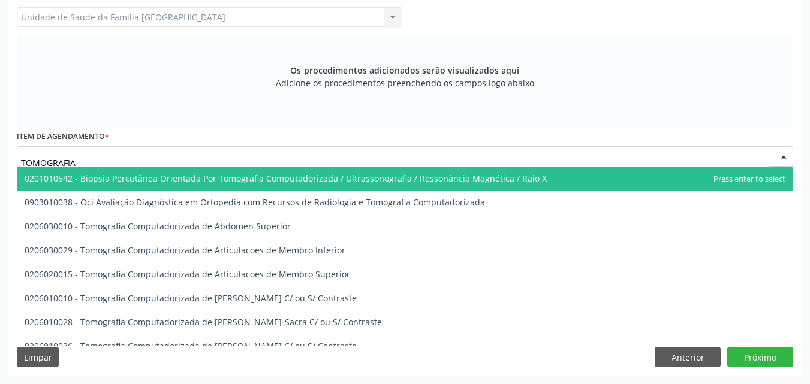
type input "TOMOGRAFIA"
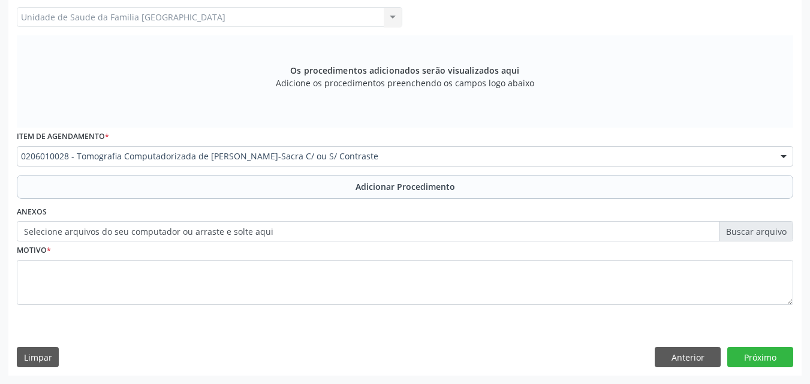
scroll to position [0, 0]
drag, startPoint x: 148, startPoint y: 188, endPoint x: 141, endPoint y: 209, distance: 21.6
click at [149, 188] on button "Adicionar Procedimento" at bounding box center [405, 187] width 776 height 24
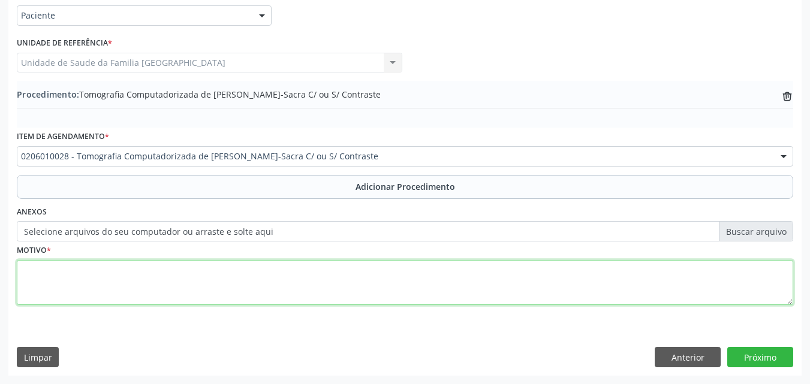
click at [123, 282] on textarea at bounding box center [405, 283] width 776 height 46
type textarea "DOR."
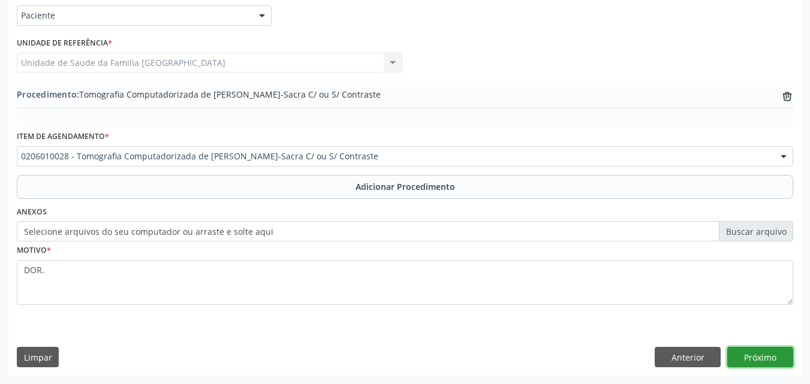
click at [762, 352] on button "Próximo" at bounding box center [760, 357] width 66 height 20
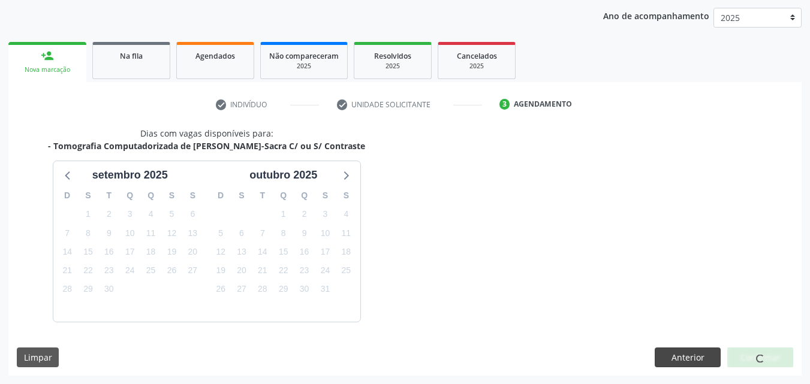
scroll to position [189, 0]
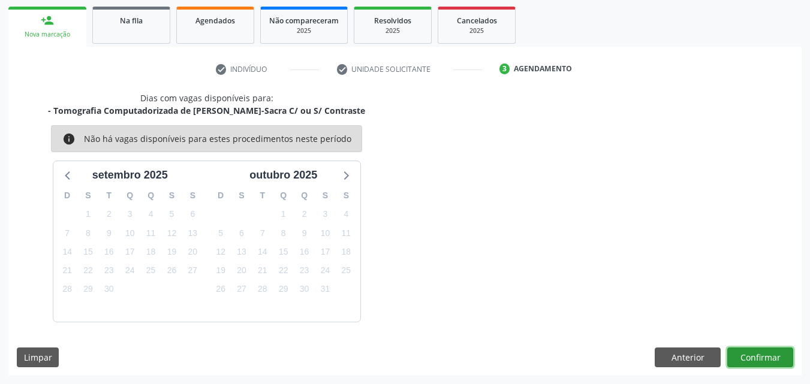
click at [735, 351] on button "Confirmar" at bounding box center [760, 358] width 66 height 20
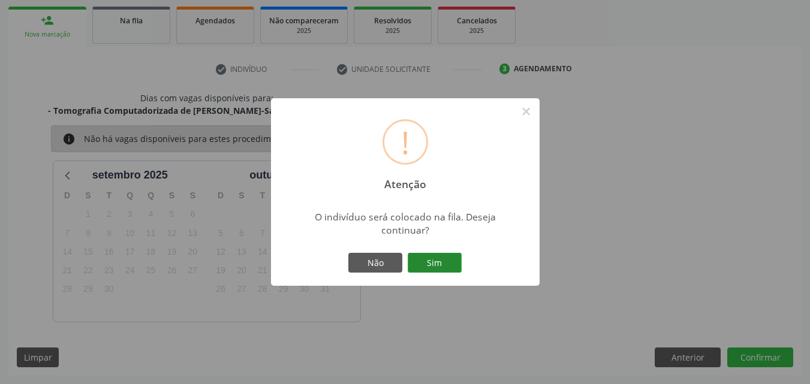
click at [431, 261] on button "Sim" at bounding box center [435, 263] width 54 height 20
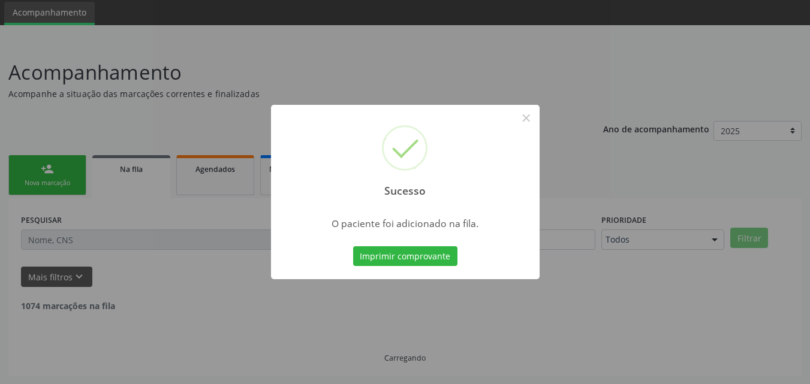
scroll to position [28, 0]
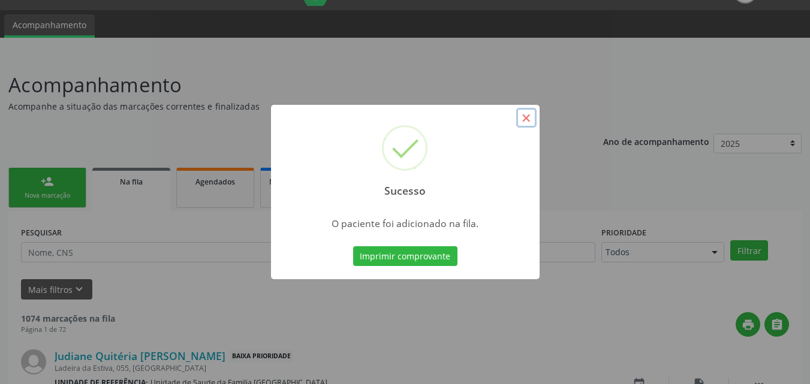
click at [530, 119] on button "×" at bounding box center [526, 118] width 20 height 20
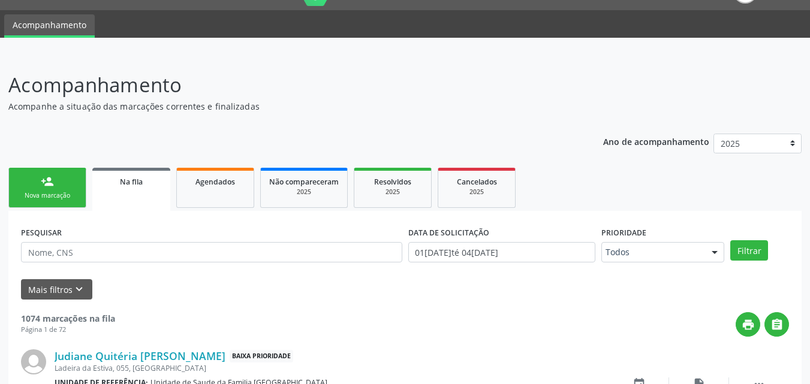
click at [57, 177] on link "person_add Nova marcação" at bounding box center [47, 188] width 78 height 40
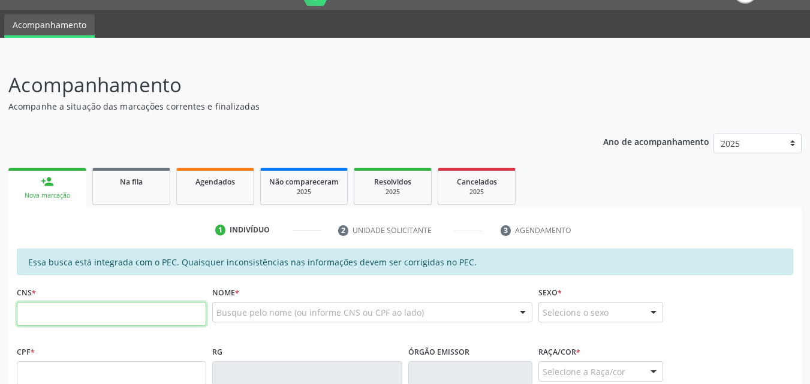
click at [44, 319] on input "text" at bounding box center [111, 314] width 189 height 24
paste input "705 6024 1007 0418"
type input "705 6024 1007 0418"
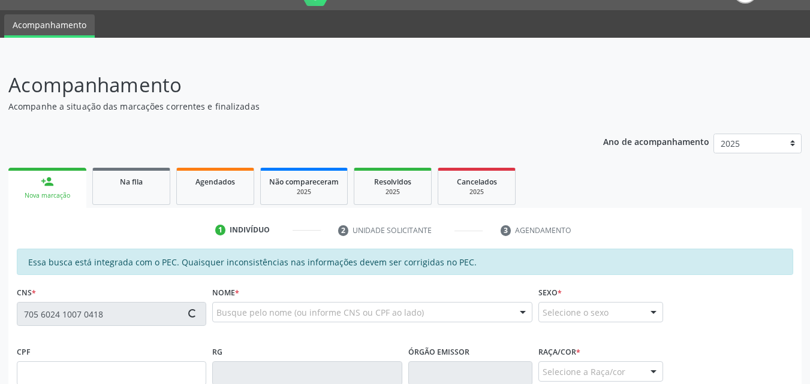
type input "382.667.094-91"
type input "[DATE]"
type input "[PERSON_NAME]"
type input "[PHONE_NUMBER]"
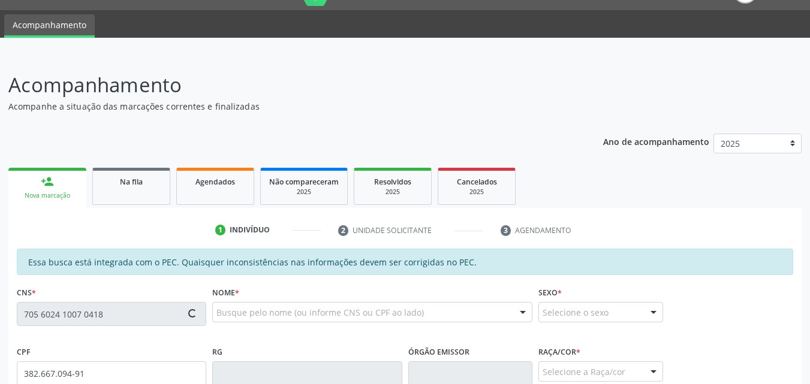
type input "75"
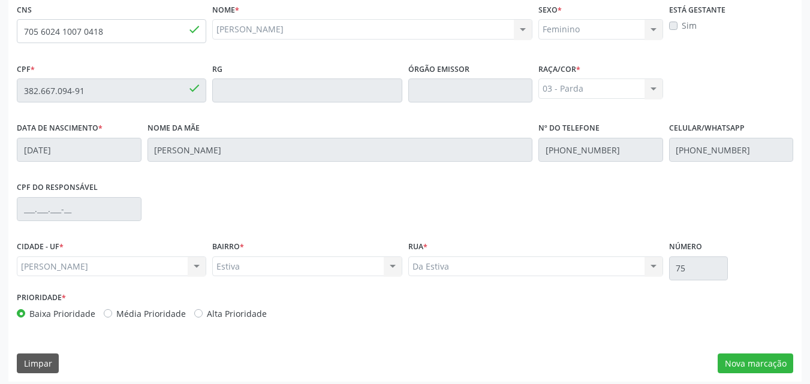
scroll to position [317, 0]
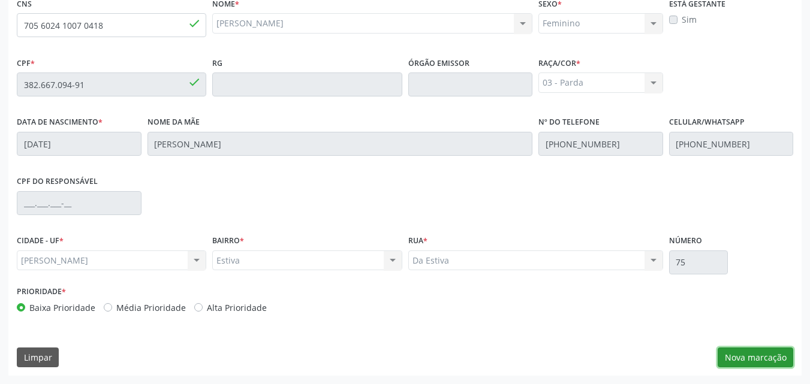
click at [735, 355] on button "Nova marcação" at bounding box center [755, 358] width 76 height 20
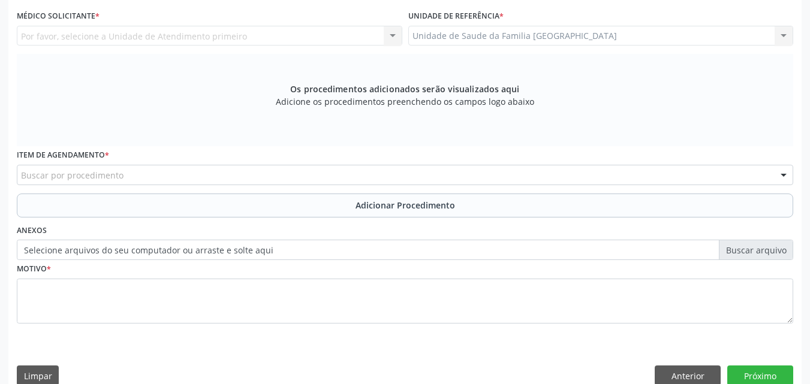
scroll to position [37, 0]
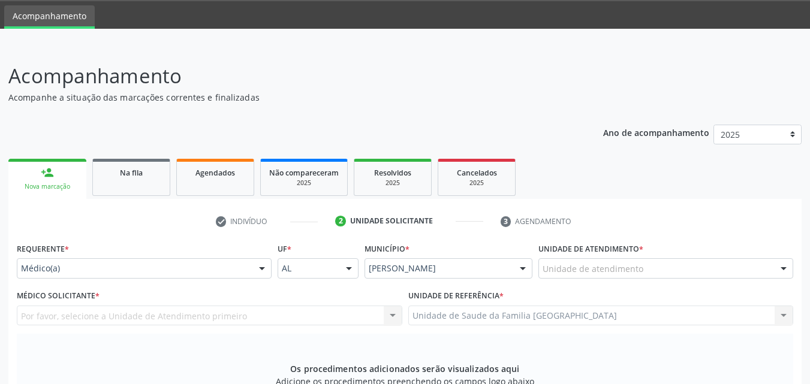
click at [91, 276] on div "Médico(a)" at bounding box center [144, 268] width 255 height 20
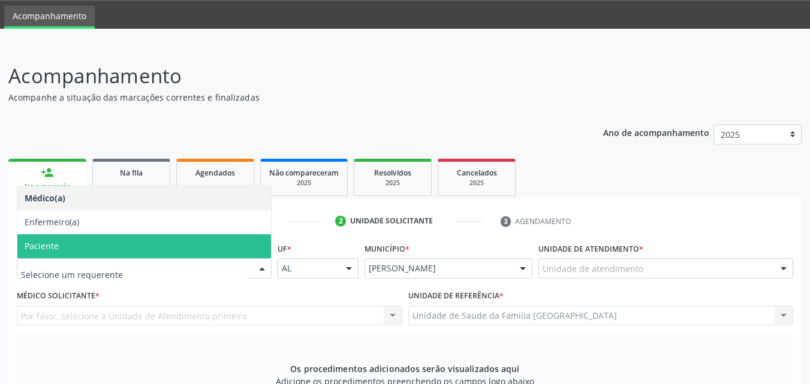
click at [55, 251] on span "Paciente" at bounding box center [42, 245] width 34 height 11
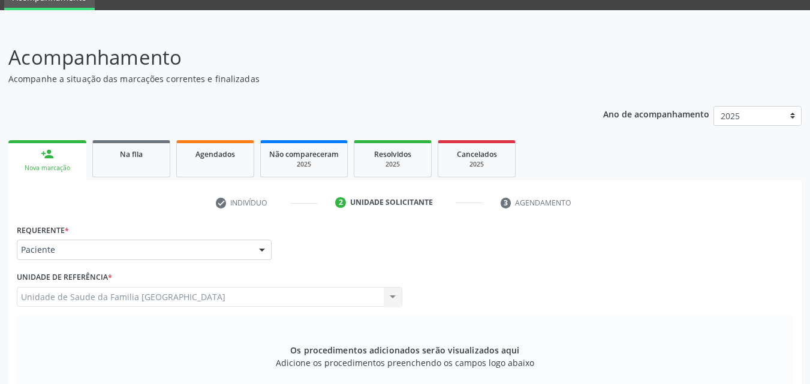
scroll to position [336, 0]
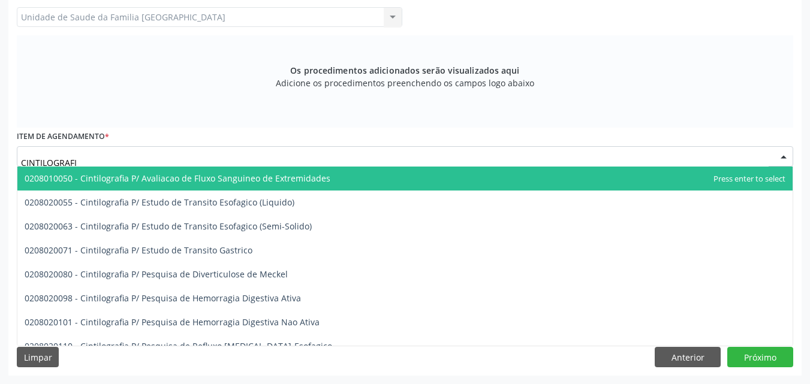
type input "CINTILOGRAFIA"
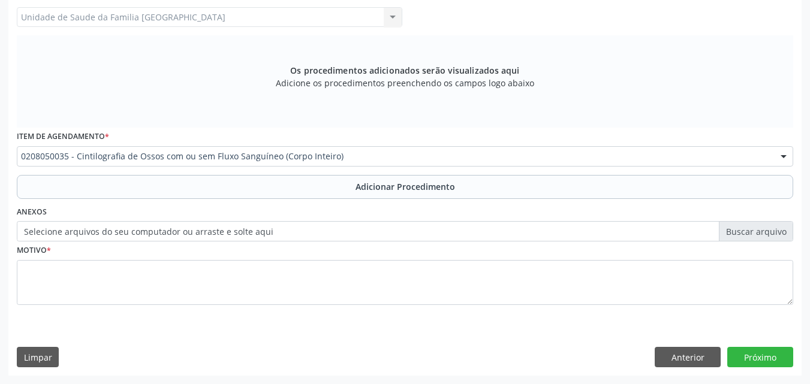
scroll to position [0, 0]
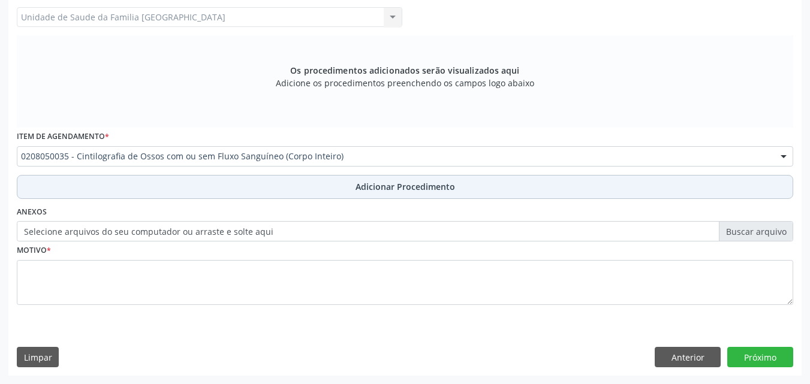
click at [331, 176] on button "Adicionar Procedimento" at bounding box center [405, 187] width 776 height 24
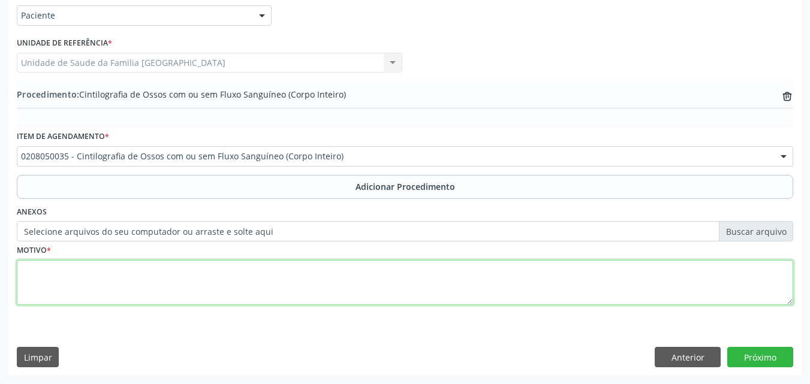
click at [235, 275] on textarea at bounding box center [405, 283] width 776 height 46
type textarea "CA DE PULMÃO."
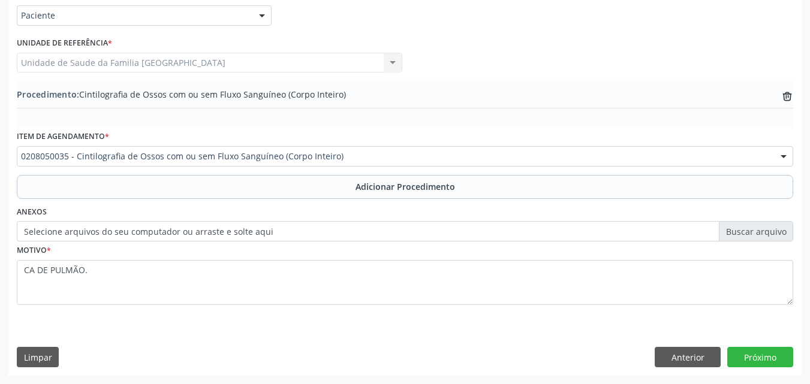
click at [752, 345] on div "Requerente * Paciente Médico(a) Enfermeiro(a) Paciente Nenhum resultado encontr…" at bounding box center [404, 181] width 793 height 388
click at [754, 356] on button "Próximo" at bounding box center [760, 357] width 66 height 20
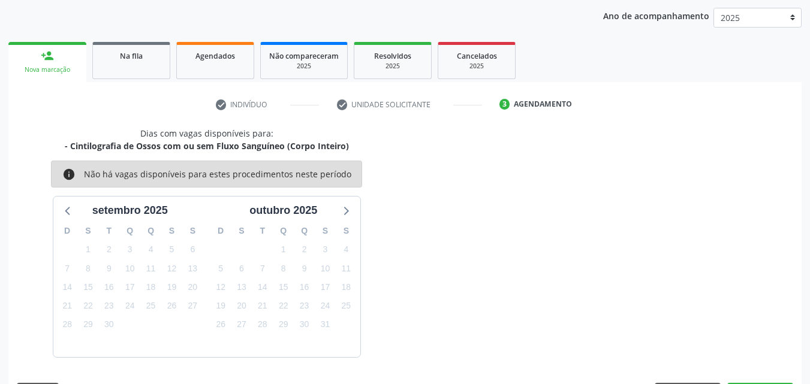
scroll to position [189, 0]
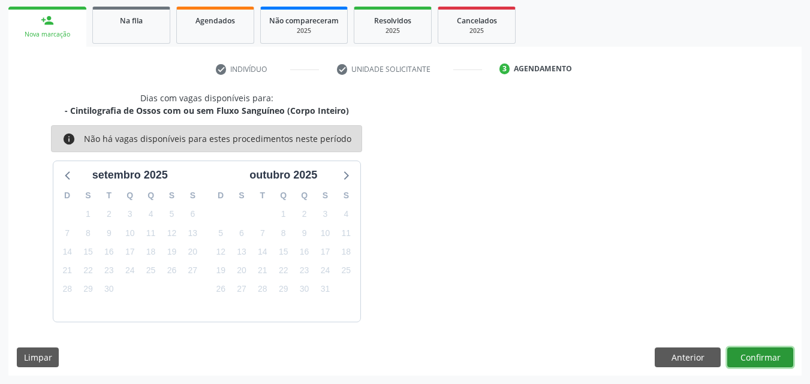
click at [754, 356] on button "Confirmar" at bounding box center [760, 358] width 66 height 20
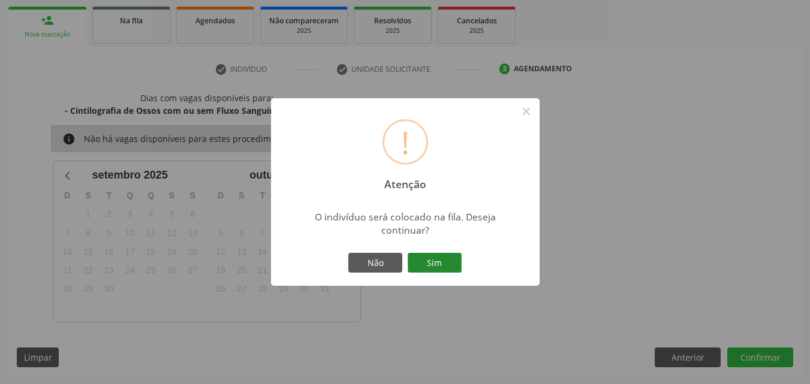
click at [424, 263] on button "Sim" at bounding box center [435, 263] width 54 height 20
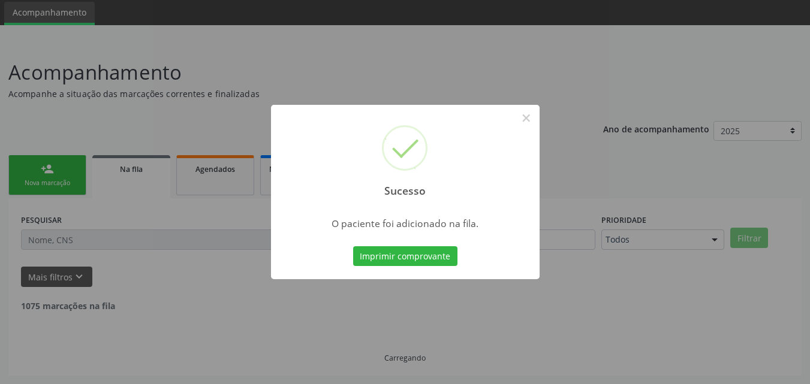
scroll to position [28, 0]
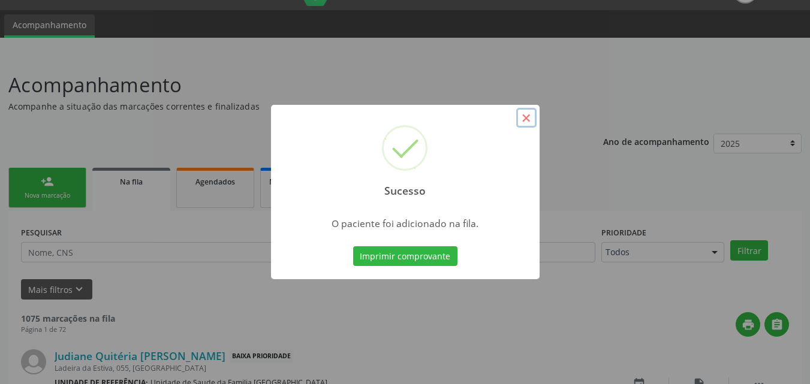
click at [521, 119] on button "×" at bounding box center [526, 118] width 20 height 20
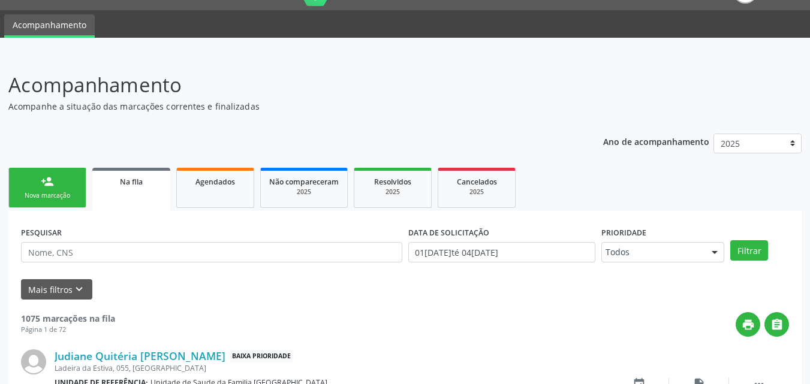
click at [66, 186] on link "person_add Nova marcação" at bounding box center [47, 188] width 78 height 40
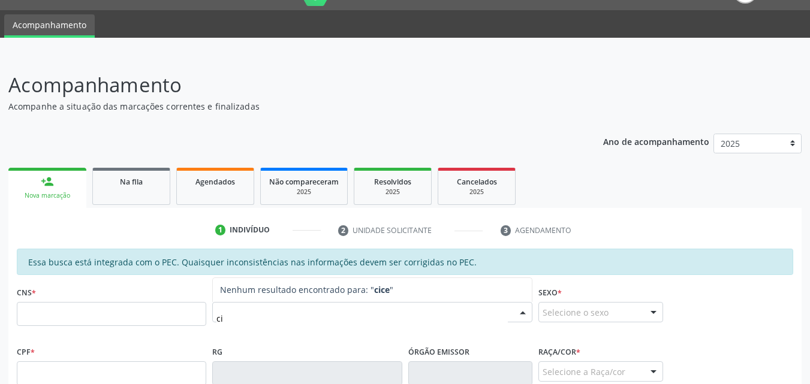
type input "c"
type input "[PERSON_NAME]"
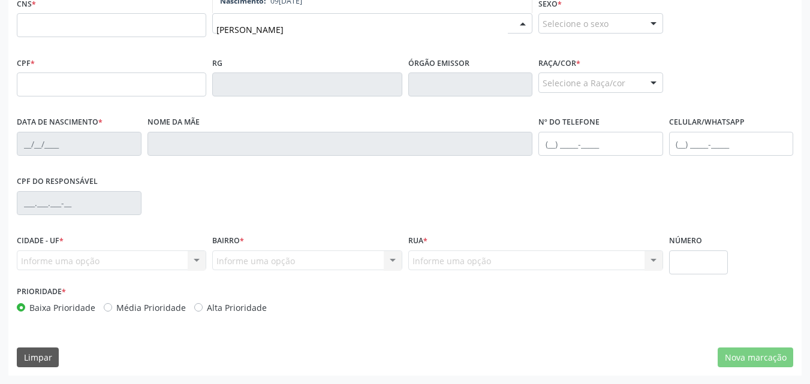
scroll to position [37, 0]
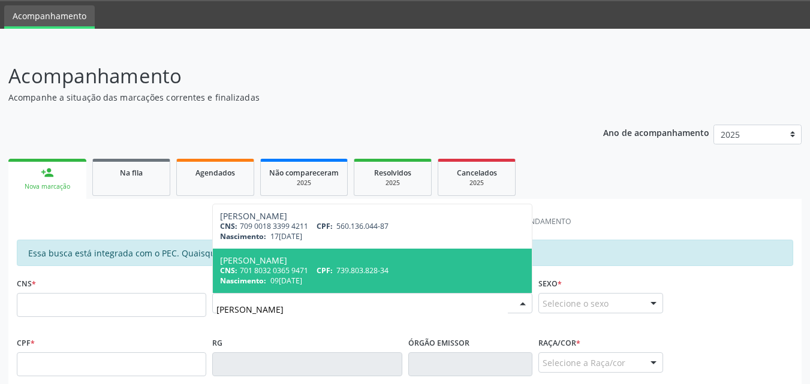
click at [270, 263] on div "[PERSON_NAME]" at bounding box center [372, 261] width 304 height 10
type input "701 8032 0365 9471"
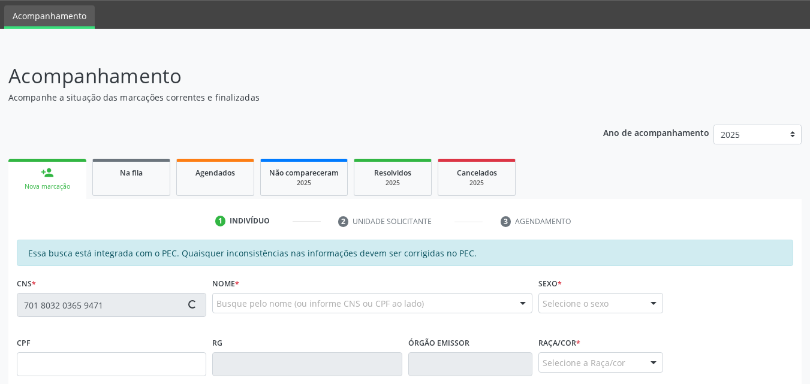
type input "739.803.828-34"
type input "09[DATE]"
type input "Salvelina [PERSON_NAME]"
type input "[PHONE_NUMBER]"
type input "22"
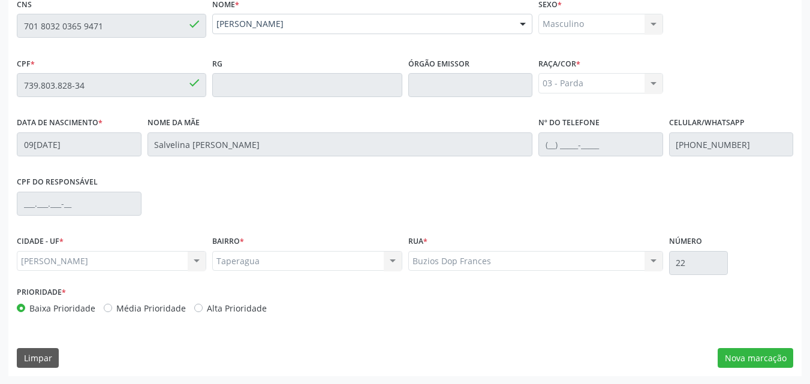
scroll to position [317, 0]
click at [732, 350] on button "Nova marcação" at bounding box center [755, 358] width 76 height 20
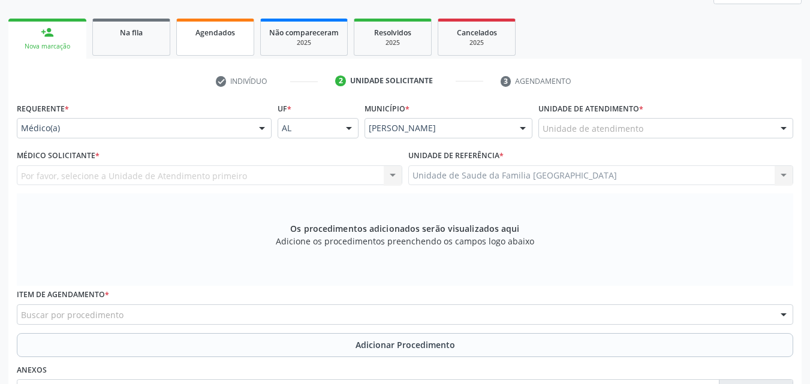
scroll to position [37, 0]
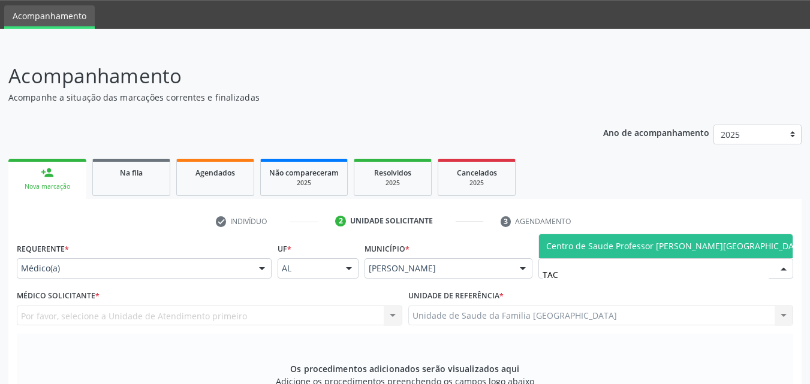
click at [686, 246] on span "Centro de Saude Professor [PERSON_NAME][GEOGRAPHIC_DATA]" at bounding box center [676, 245] width 261 height 11
type input "TAC"
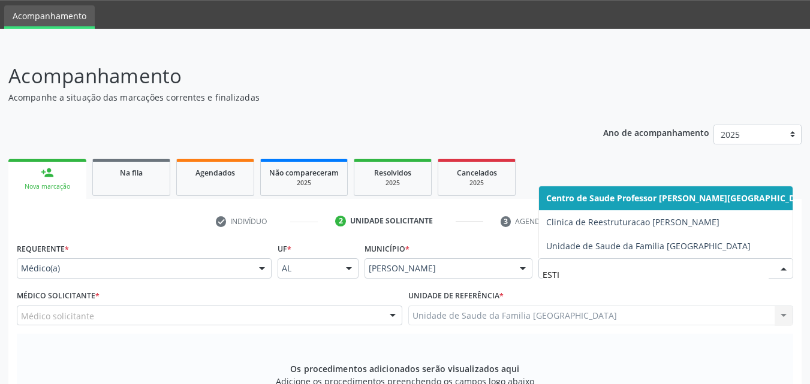
type input "ESTIV"
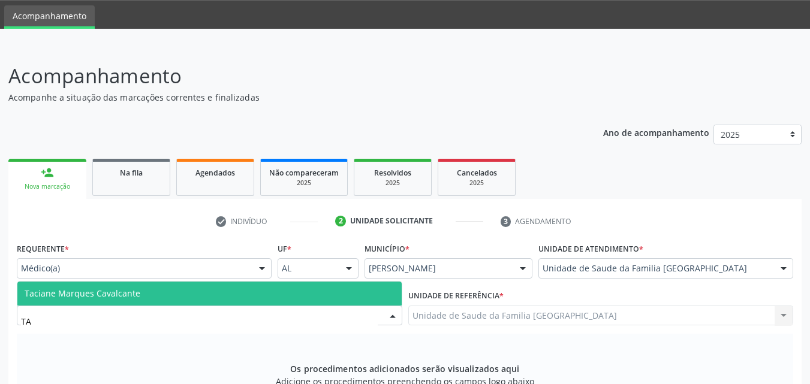
type input "TAC"
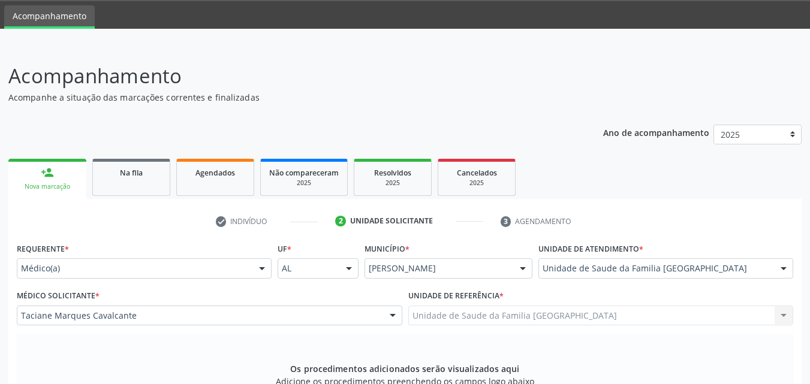
scroll to position [317, 0]
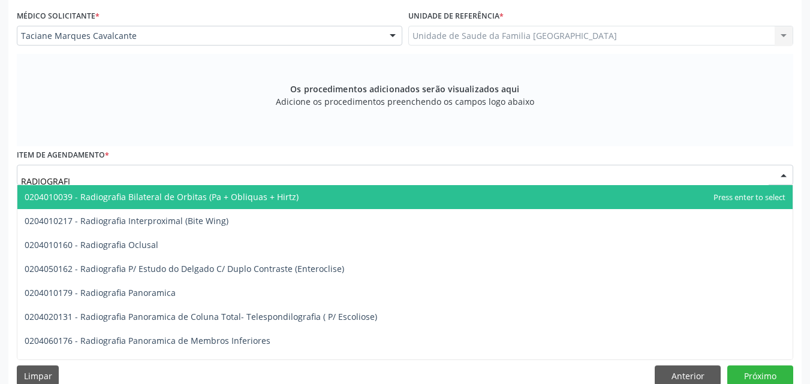
type input "RADIOGRAFIA"
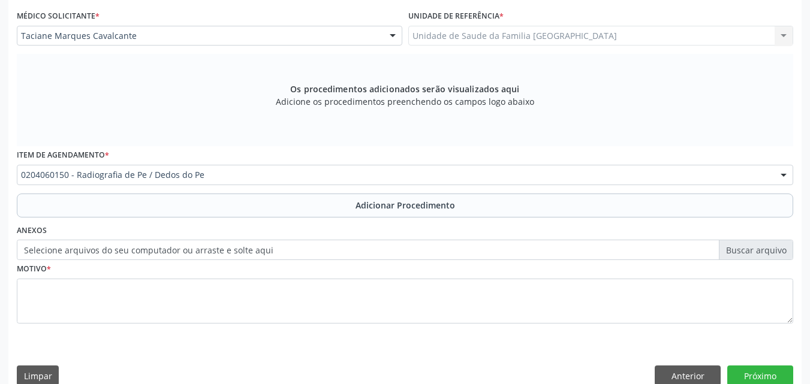
scroll to position [0, 0]
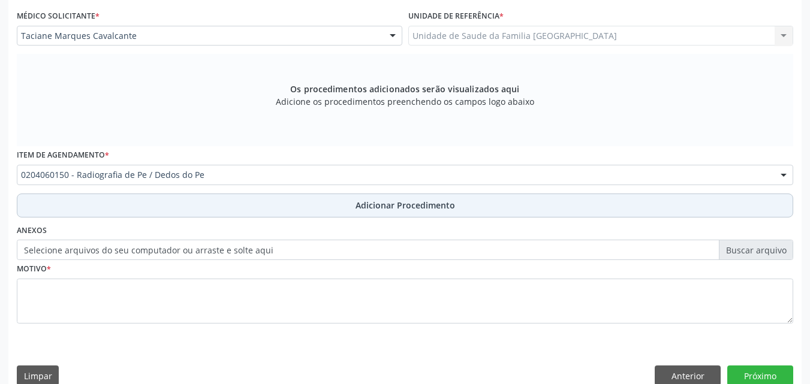
click at [71, 207] on button "Adicionar Procedimento" at bounding box center [405, 206] width 776 height 24
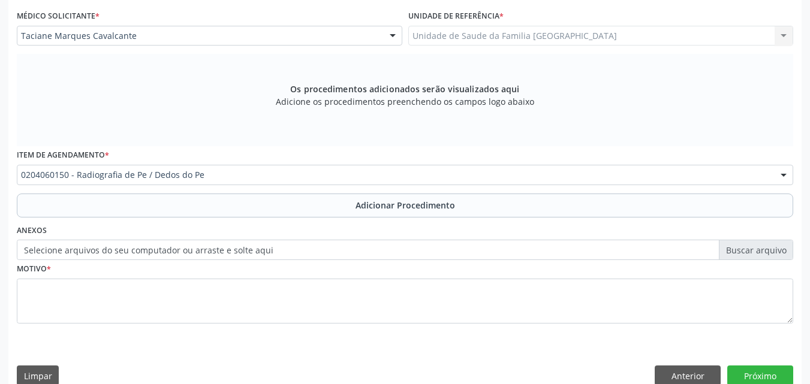
scroll to position [290, 0]
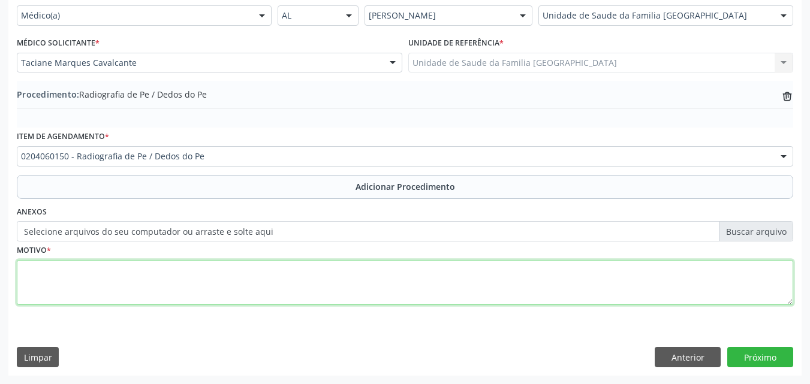
click at [69, 275] on textarea at bounding box center [405, 283] width 776 height 46
type textarea "BILATERAL. GOTA?"
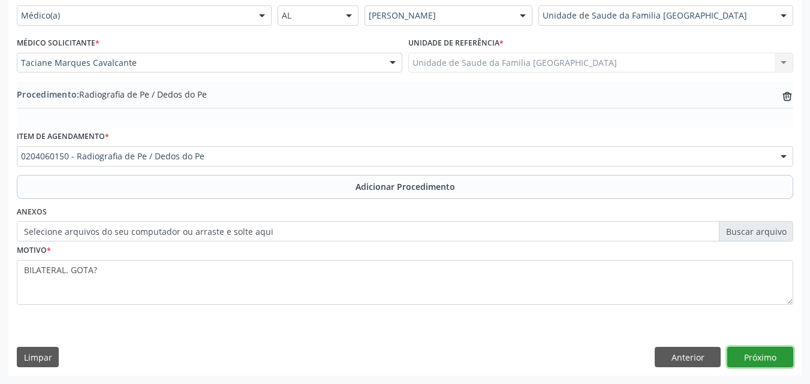
click at [738, 354] on button "Próximo" at bounding box center [760, 357] width 66 height 20
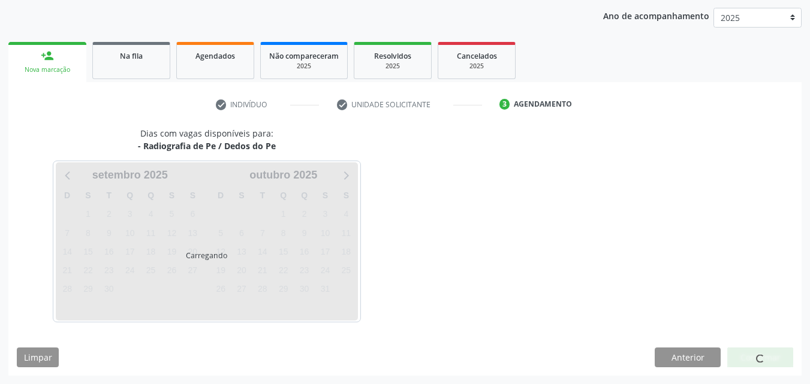
scroll to position [189, 0]
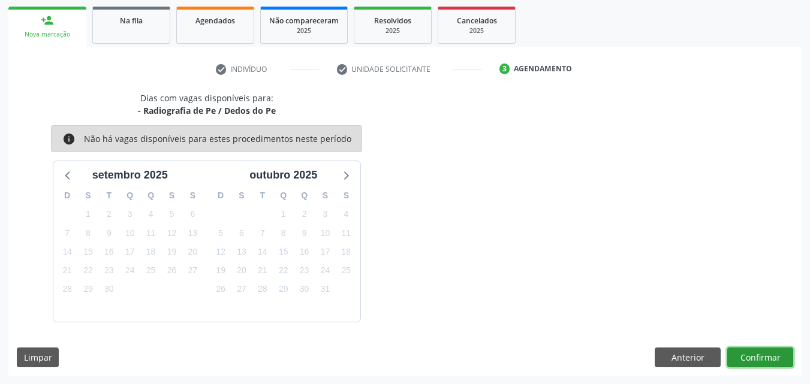
click at [741, 353] on button "Confirmar" at bounding box center [760, 358] width 66 height 20
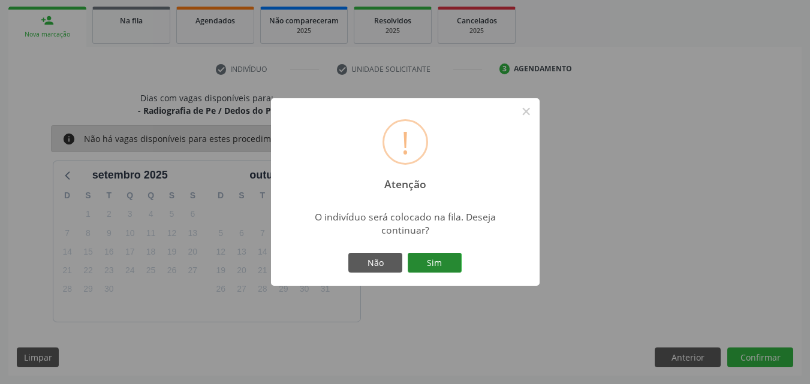
click at [420, 262] on button "Sim" at bounding box center [435, 263] width 54 height 20
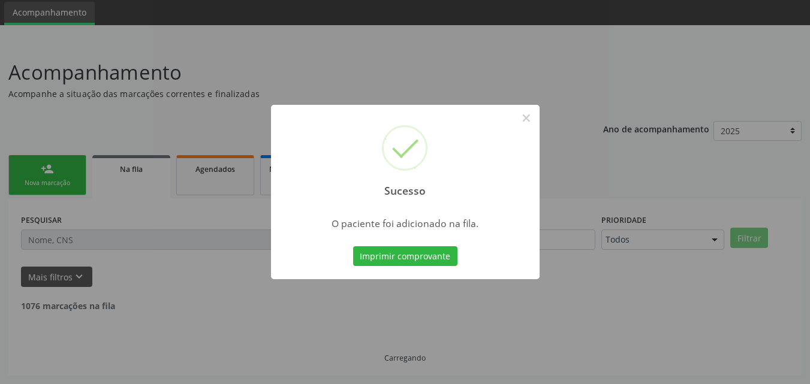
scroll to position [28, 0]
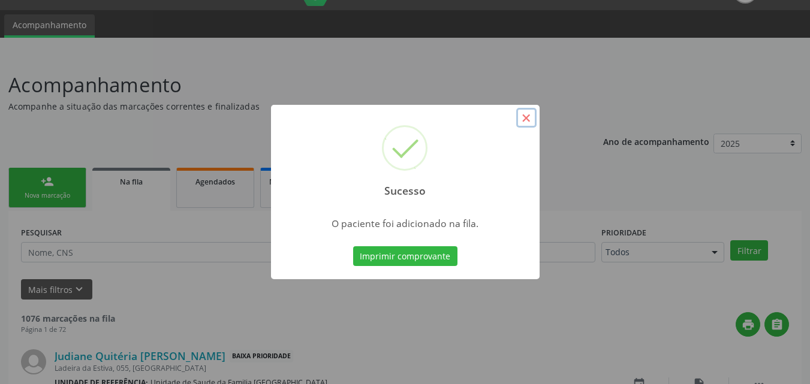
click at [524, 122] on button "×" at bounding box center [526, 118] width 20 height 20
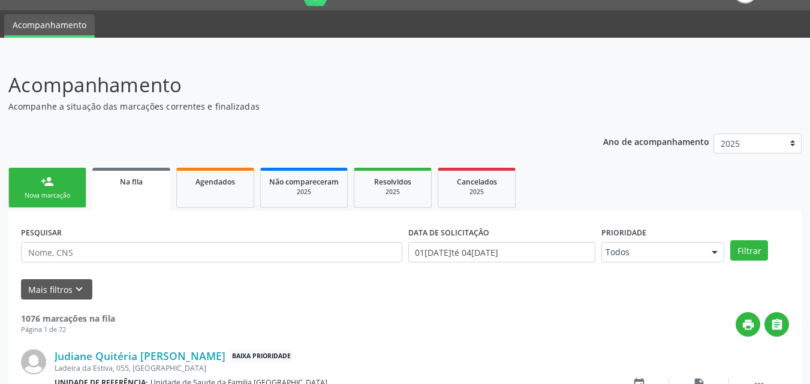
click at [37, 188] on link "person_add Nova marcação" at bounding box center [47, 188] width 78 height 40
